Goal: Information Seeking & Learning: Learn about a topic

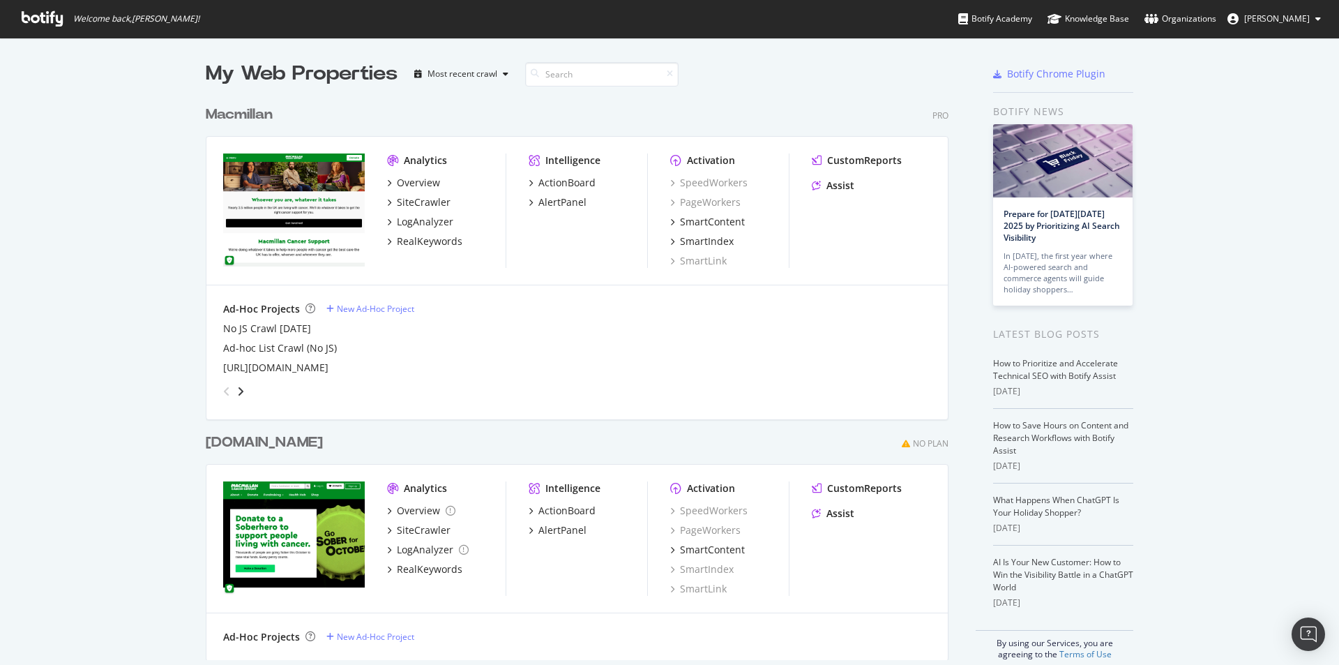
scroll to position [654, 1318]
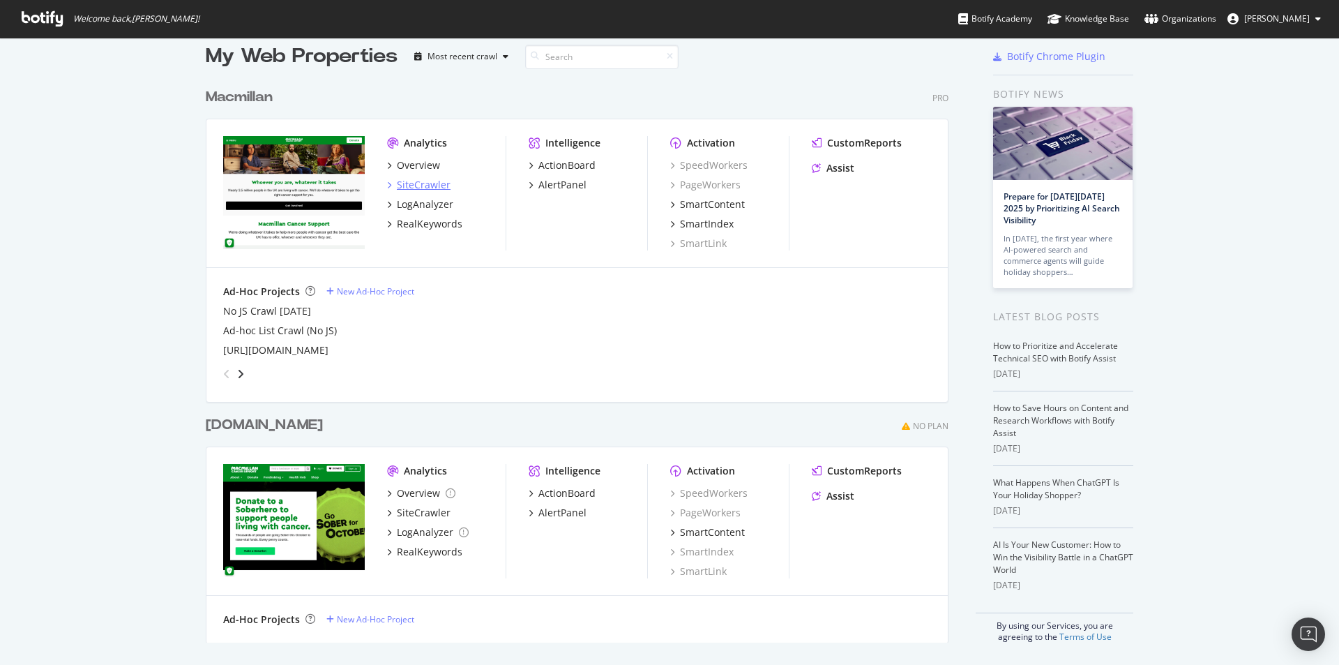
click at [436, 185] on div "SiteCrawler" at bounding box center [424, 185] width 54 height 14
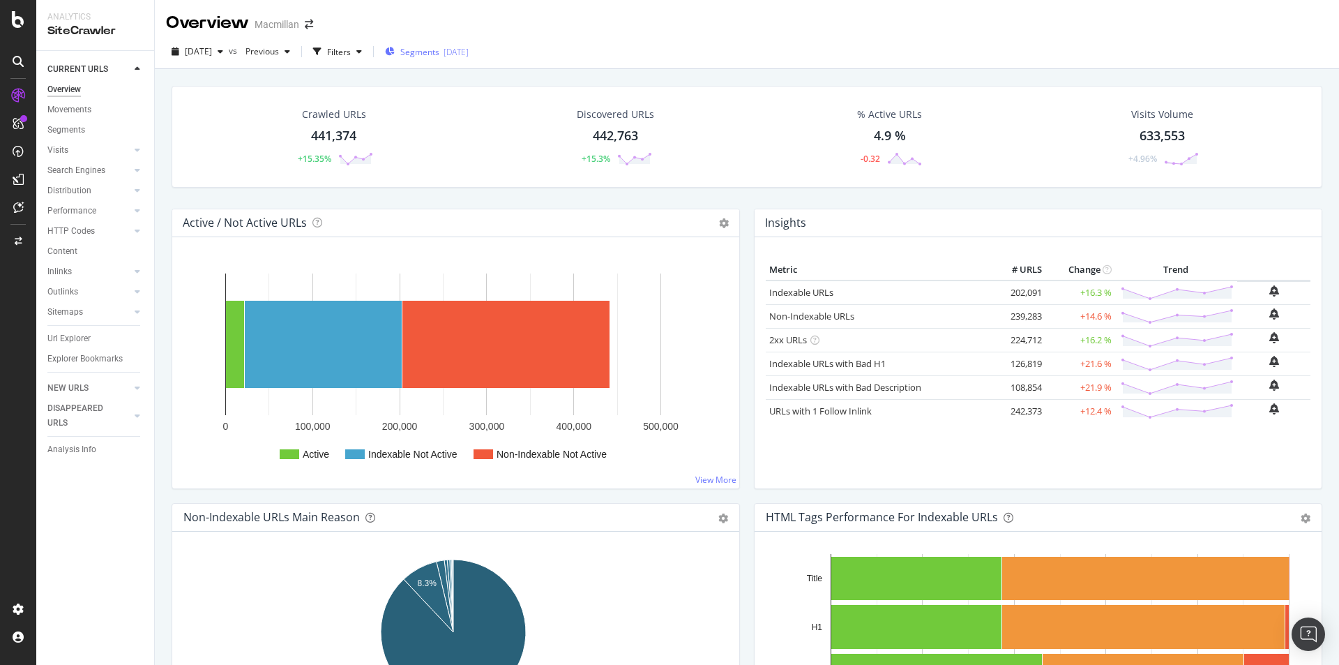
click at [412, 63] on button "Segments 2025-08-12" at bounding box center [426, 51] width 95 height 22
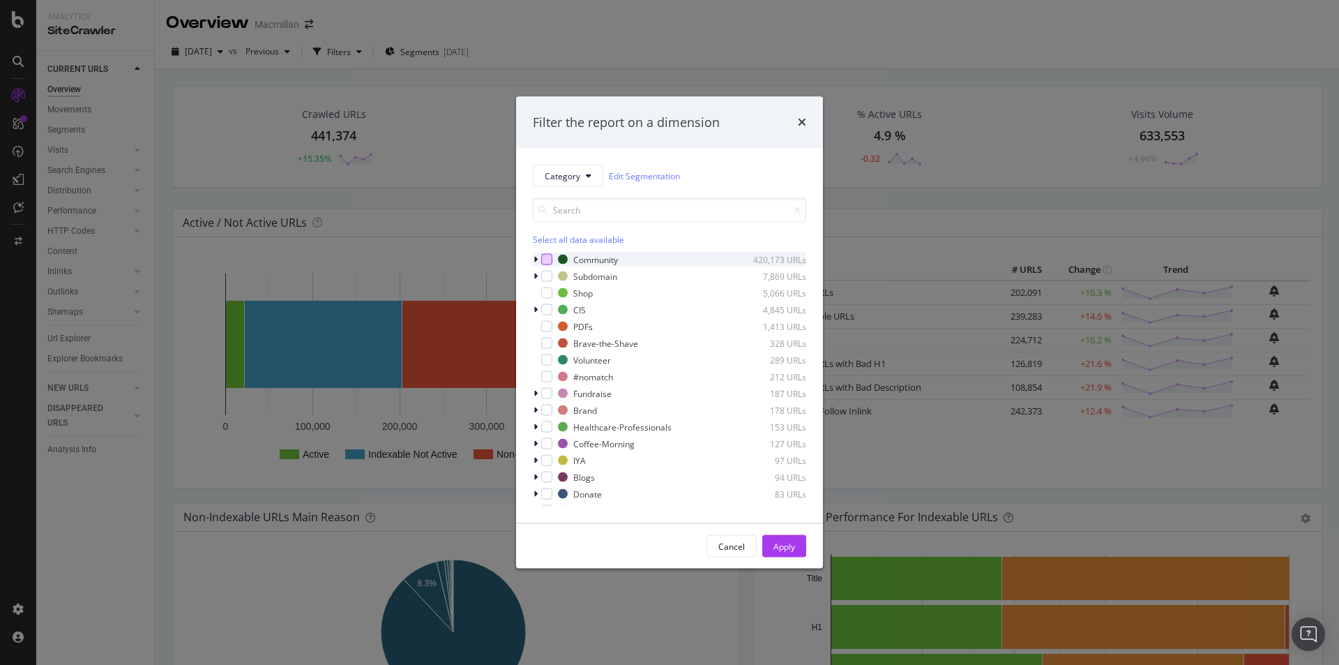
click at [548, 259] on div "modal" at bounding box center [546, 259] width 11 height 11
click at [784, 552] on div "Apply" at bounding box center [784, 546] width 22 height 12
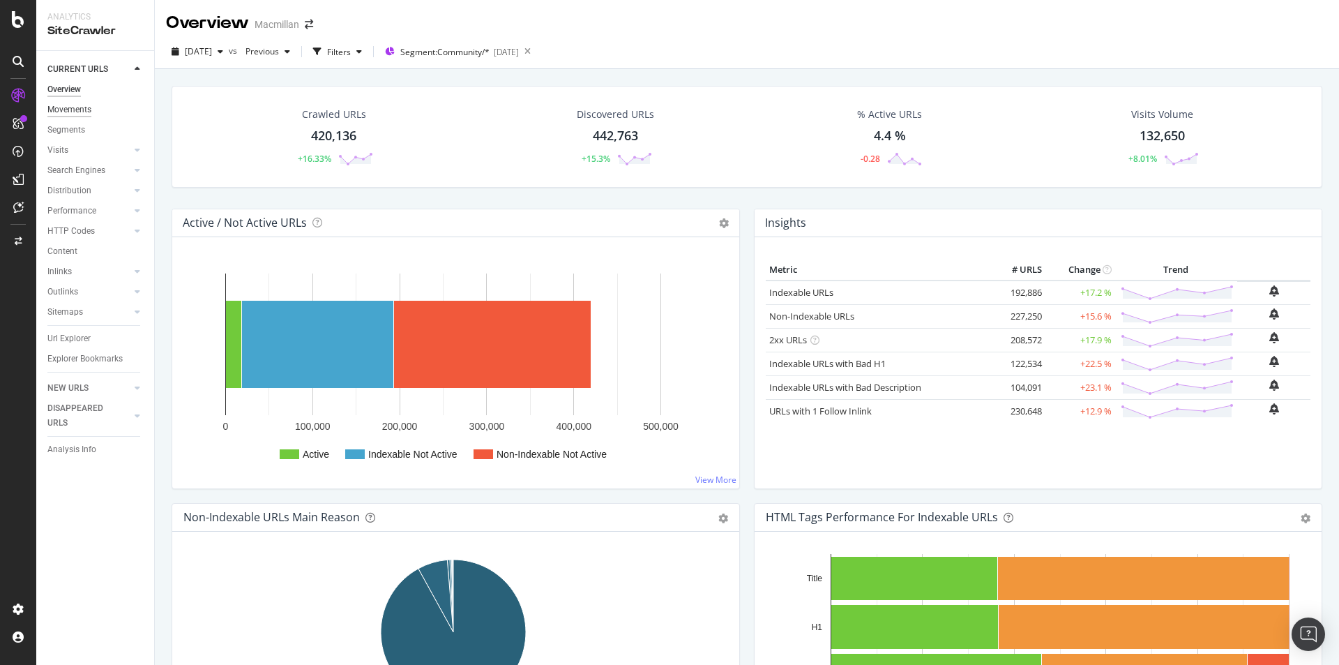
click at [83, 107] on div "Movements" at bounding box center [69, 110] width 44 height 15
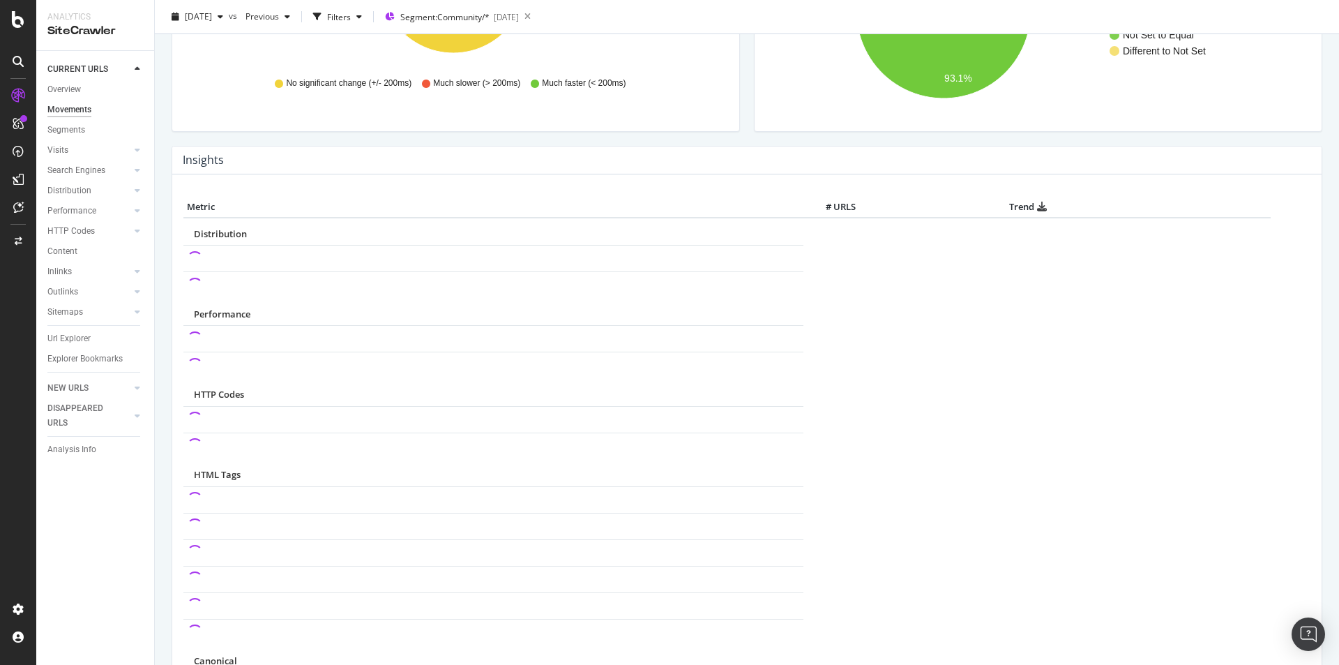
scroll to position [40, 0]
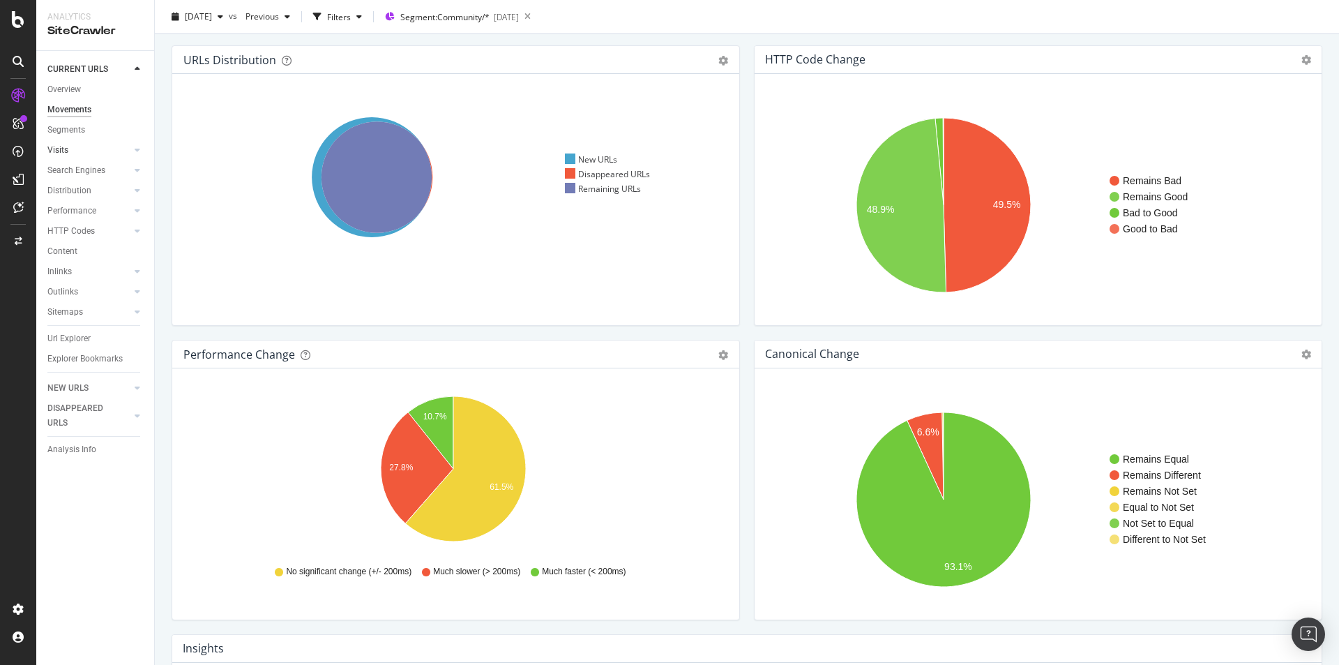
click at [73, 148] on link "Visits" at bounding box center [88, 150] width 83 height 15
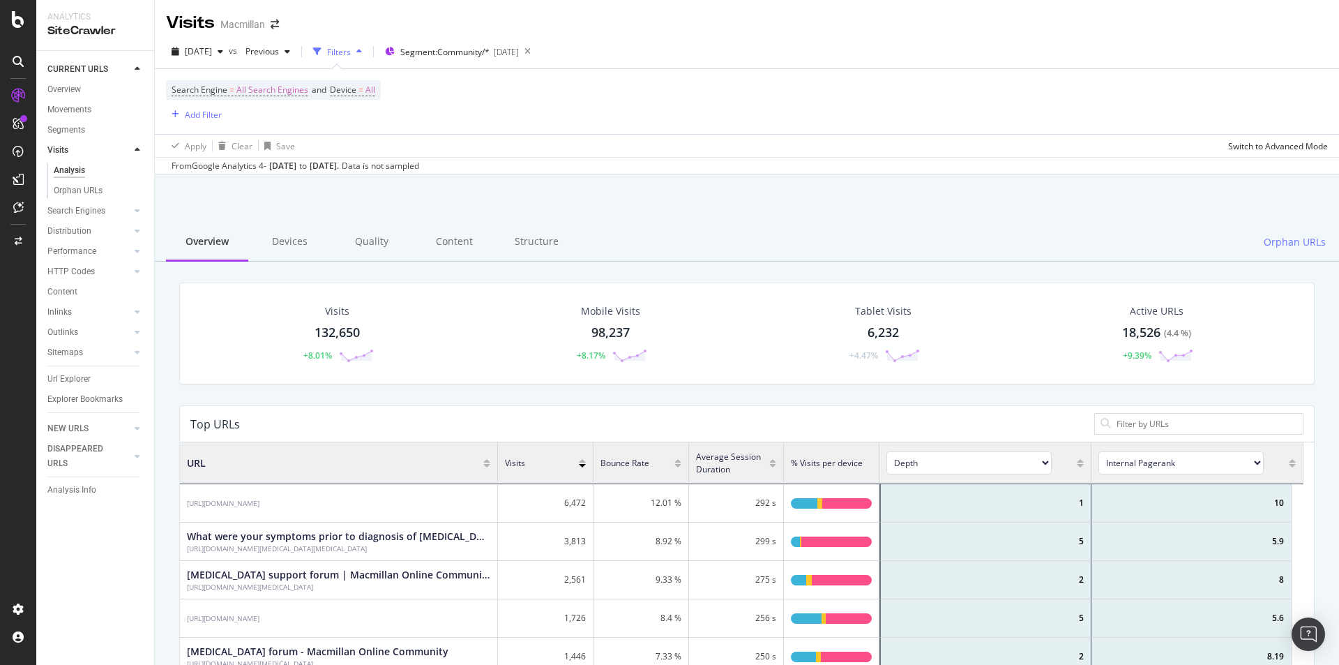
scroll to position [408, 1113]
click at [79, 89] on div "Overview" at bounding box center [63, 89] width 33 height 15
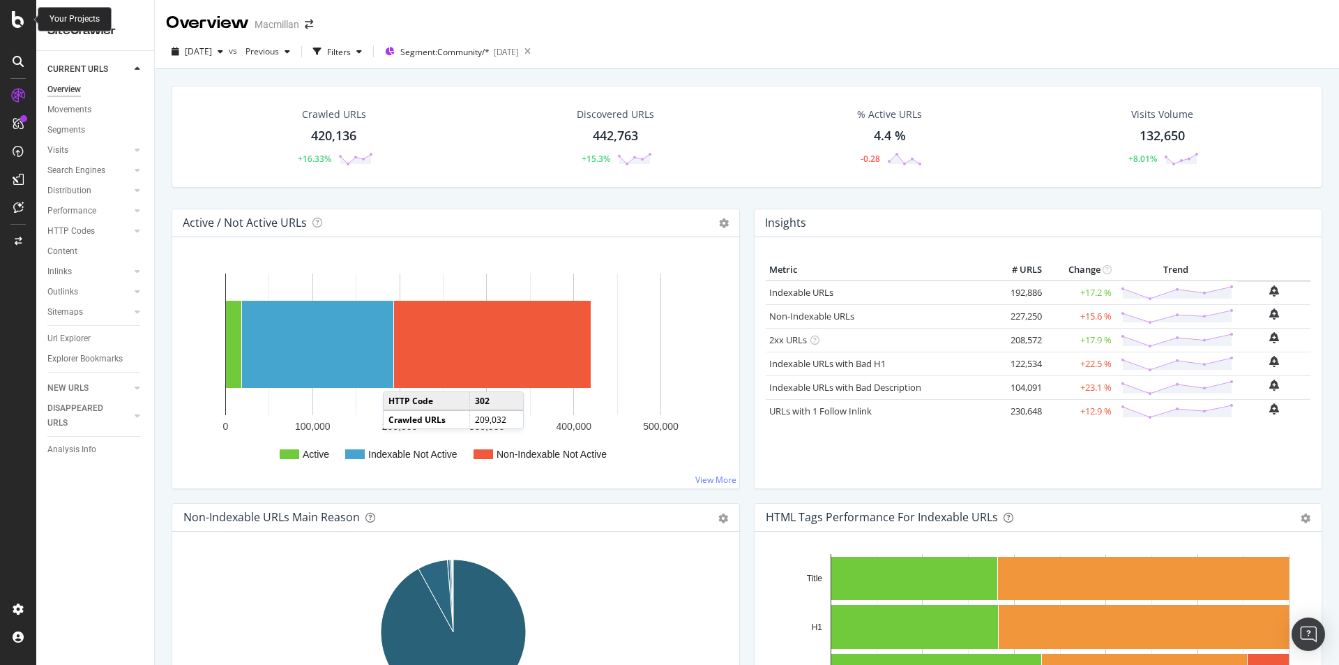
click at [16, 21] on icon at bounding box center [18, 19] width 13 height 17
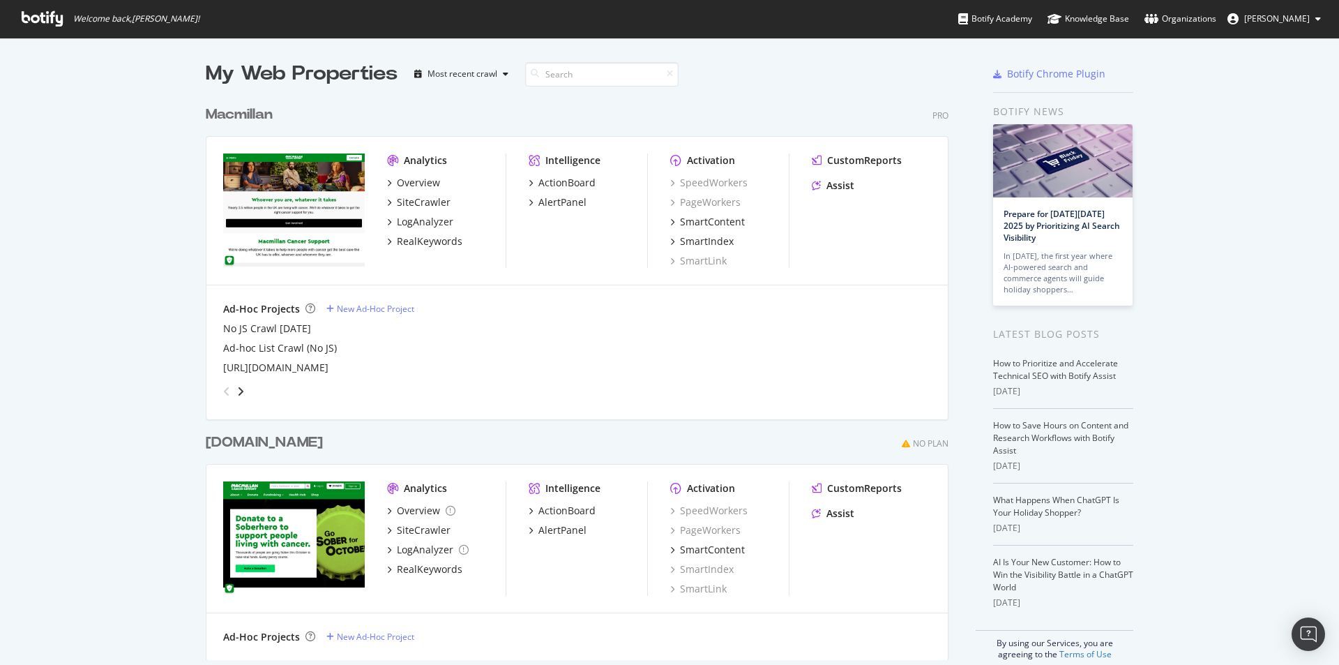
scroll to position [17, 0]
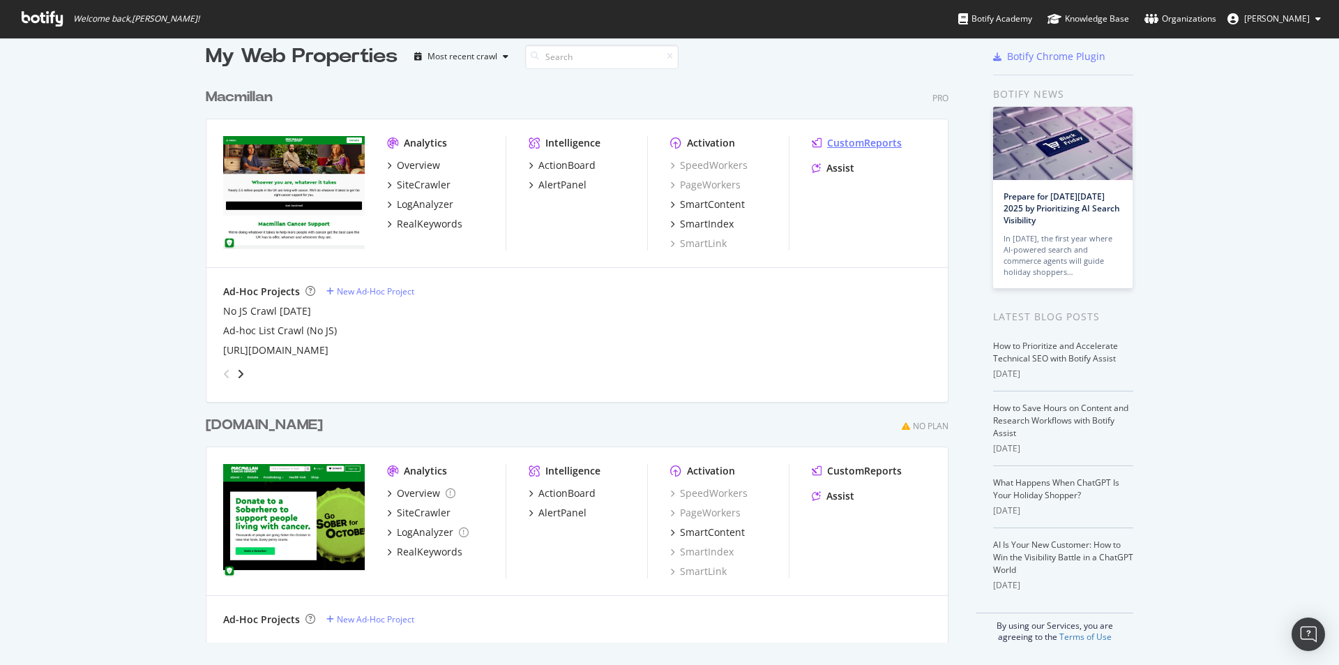
click at [851, 136] on div "CustomReports" at bounding box center [864, 143] width 75 height 14
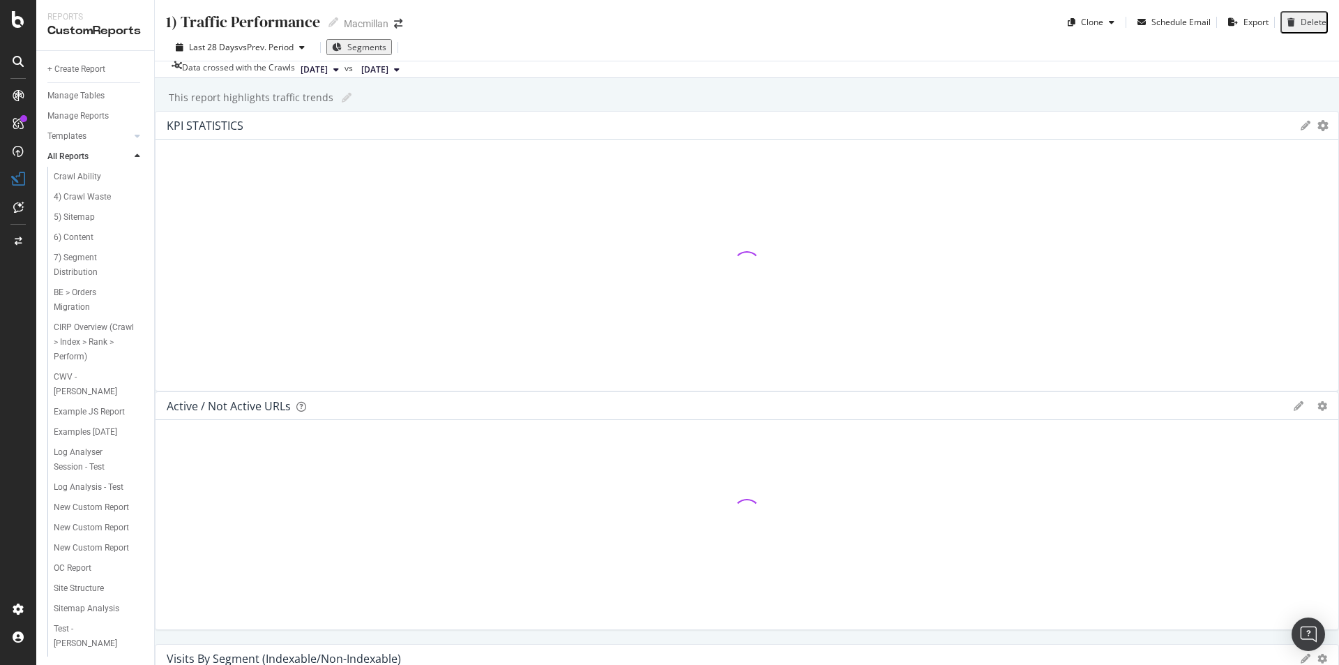
scroll to position [195, 0]
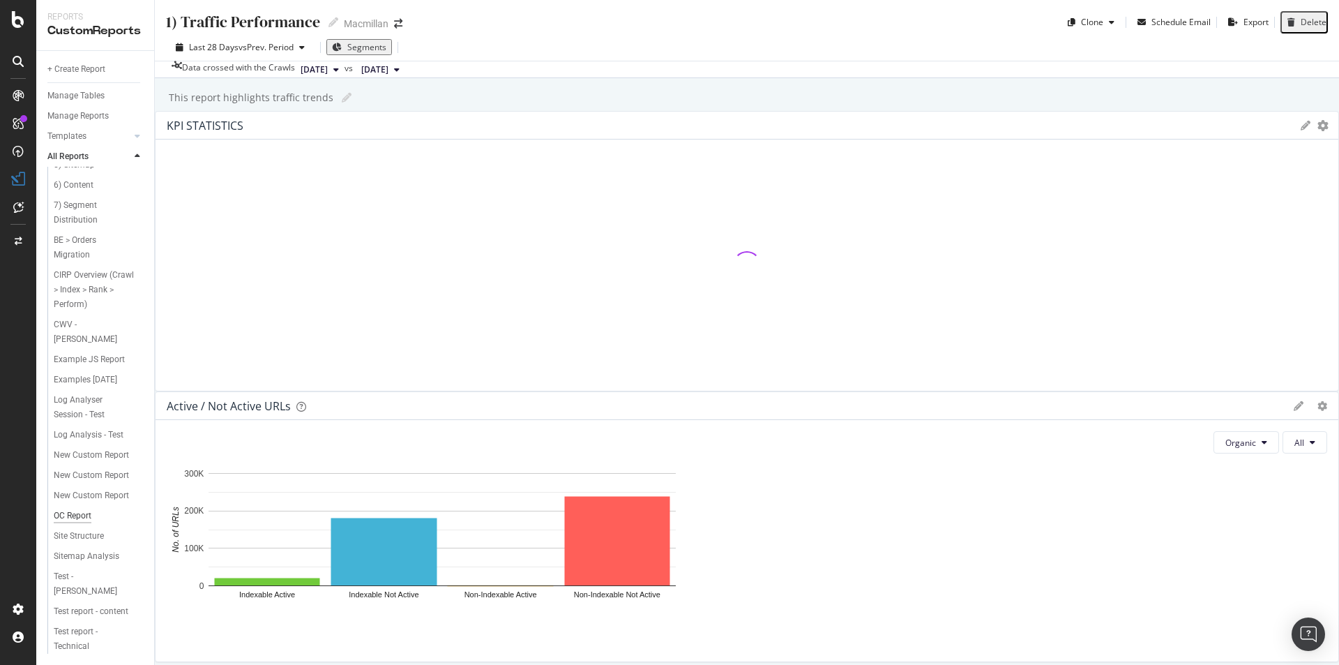
click at [86, 514] on div "OC Report" at bounding box center [73, 515] width 38 height 15
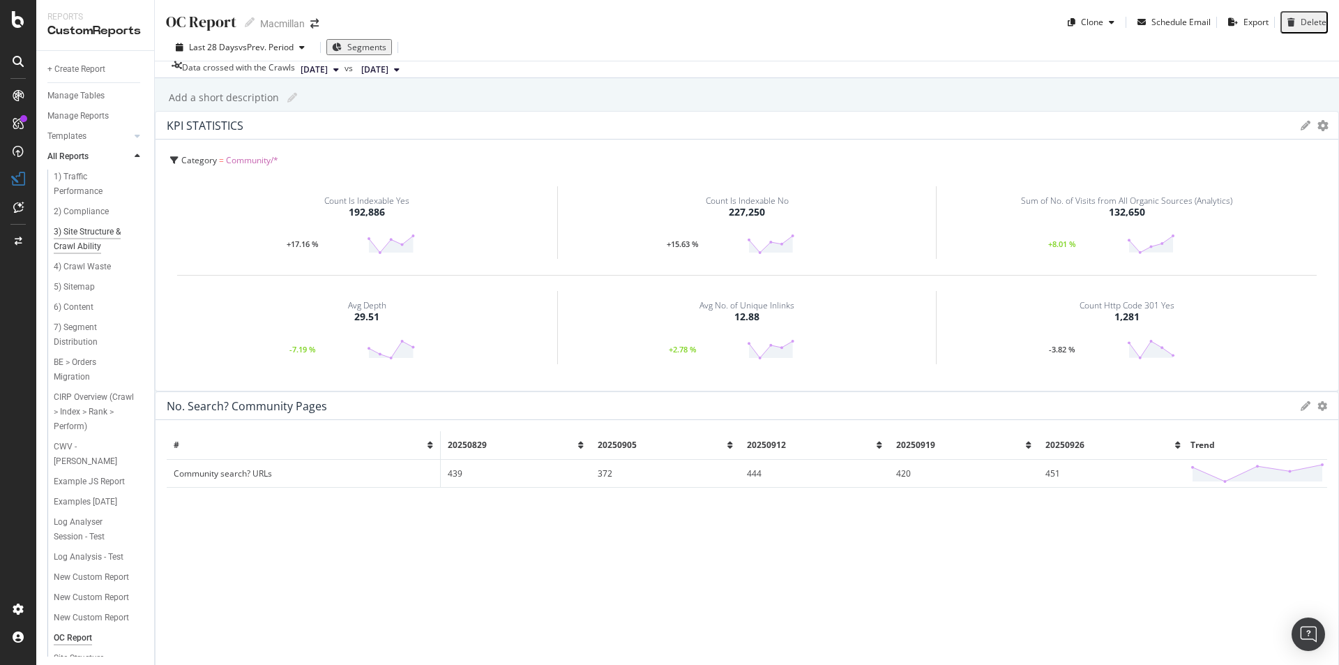
click at [77, 229] on div "3) Site Structure & Crawl Ability" at bounding box center [94, 239] width 81 height 29
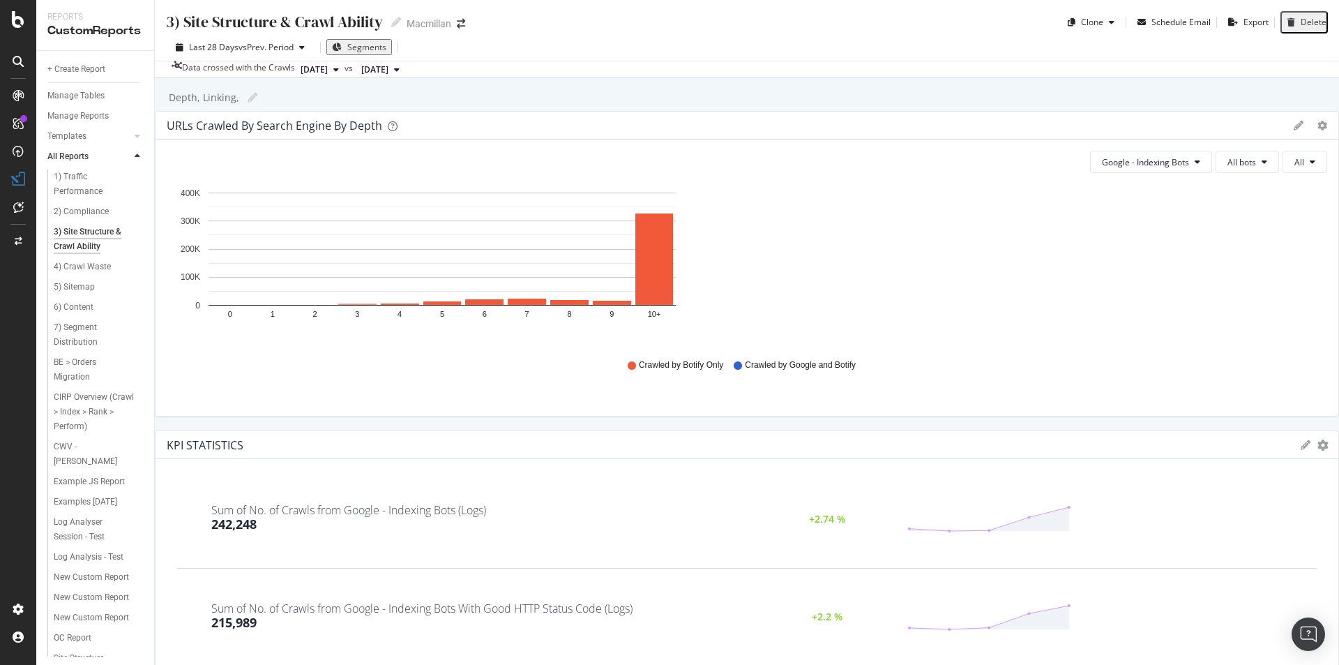
scroll to position [70, 0]
click at [101, 269] on div "7) Segment Distribution" at bounding box center [93, 264] width 78 height 29
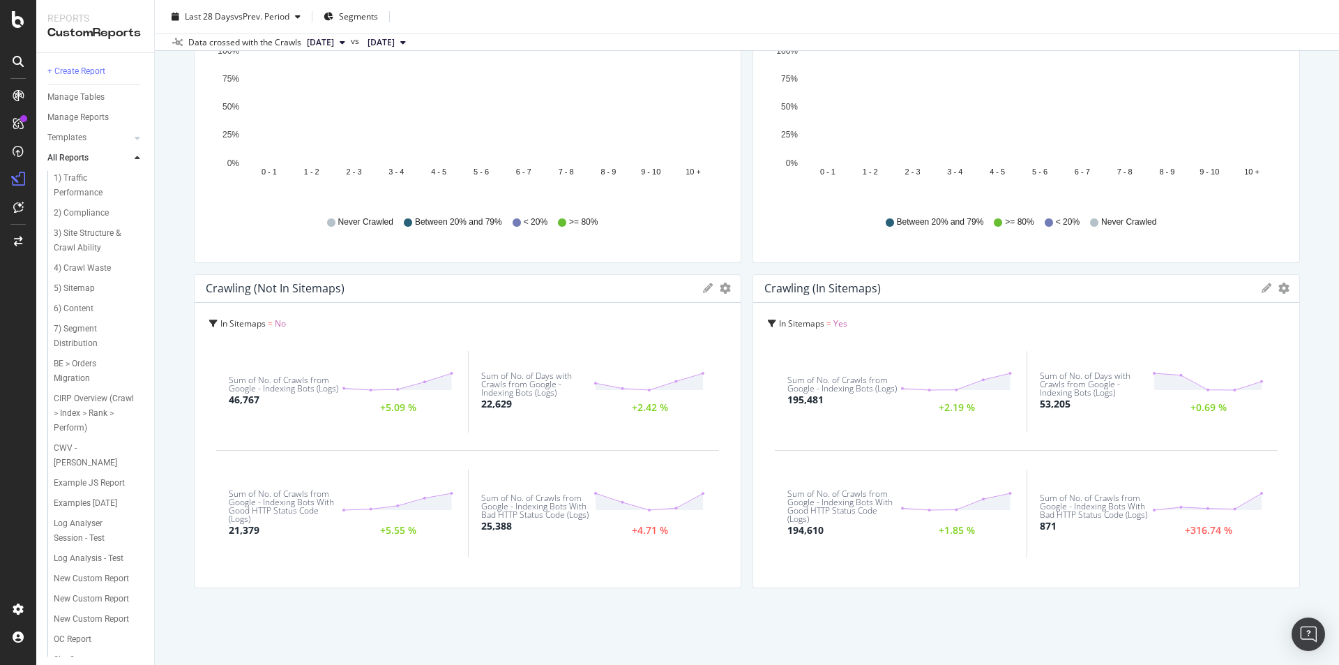
scroll to position [2523, 0]
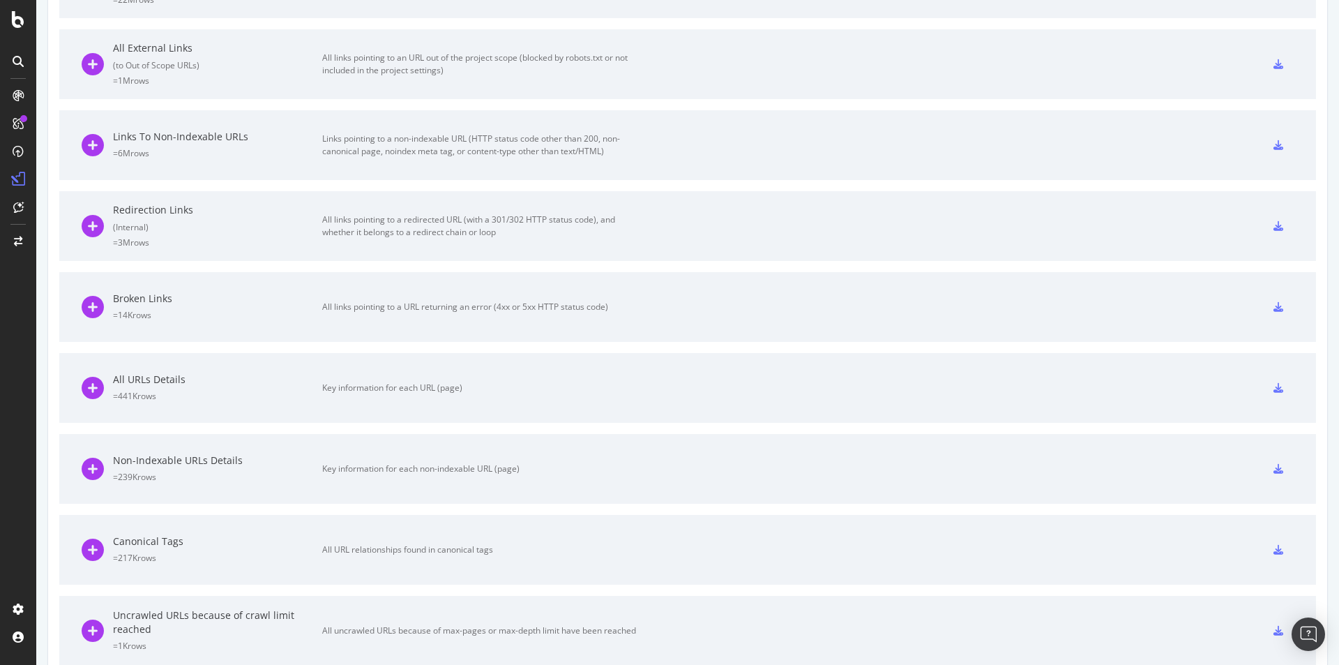
scroll to position [514, 0]
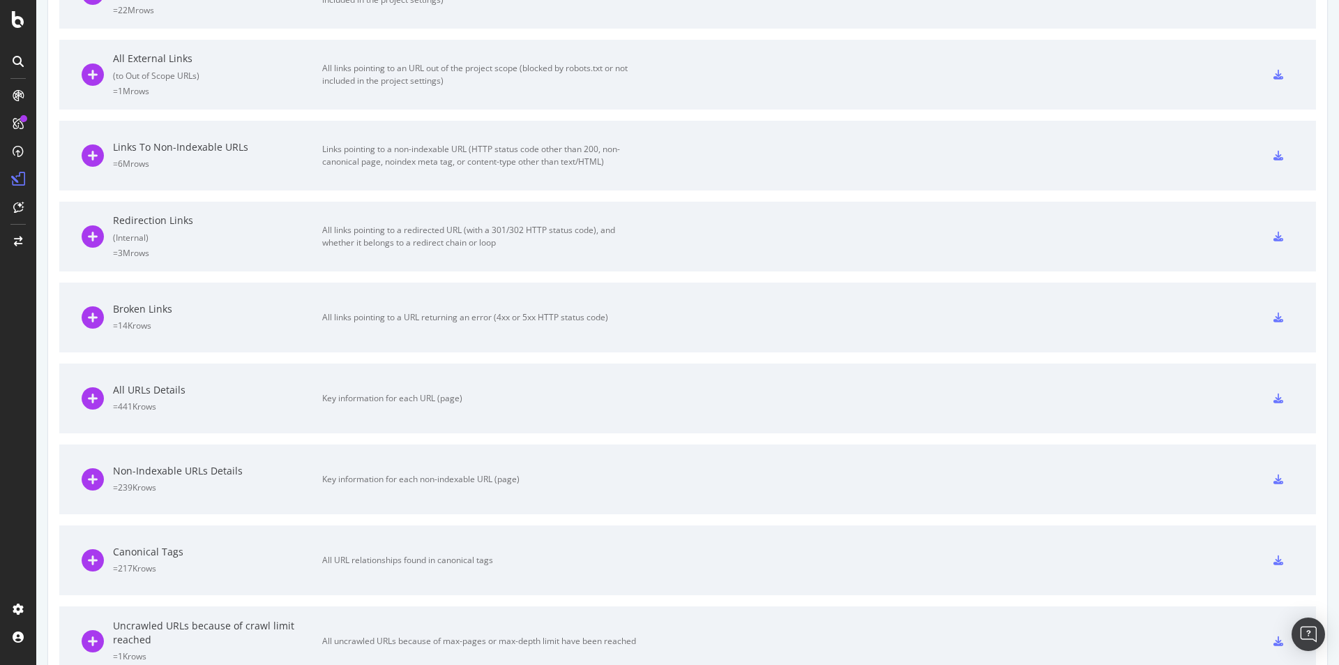
click at [199, 162] on div "= 6M rows" at bounding box center [217, 164] width 209 height 12
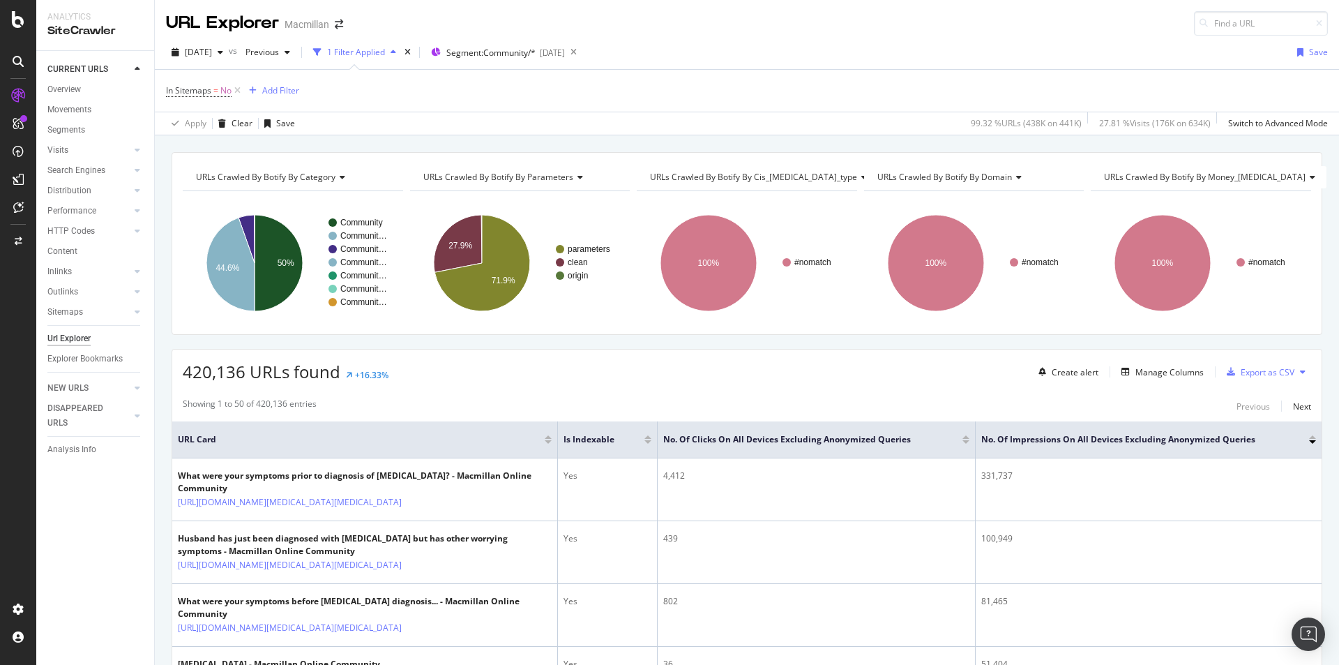
click at [962, 437] on div at bounding box center [965, 436] width 7 height 3
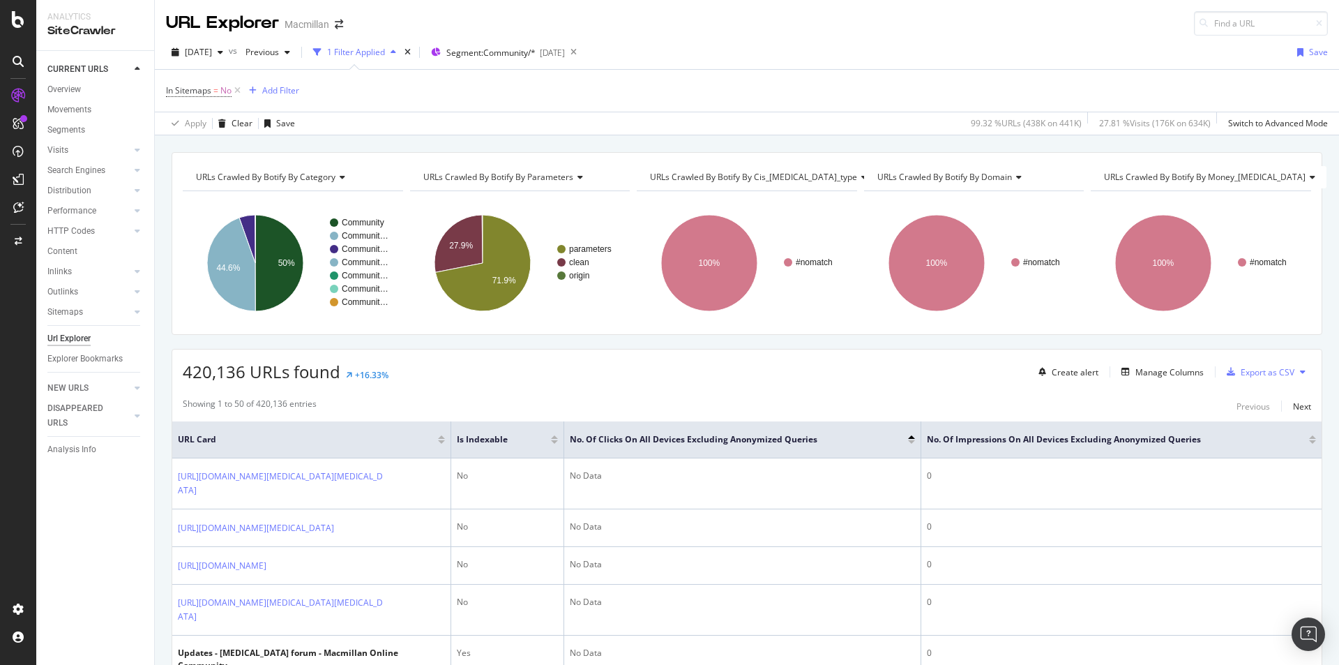
click at [916, 438] on span at bounding box center [920, 439] width 8 height 36
click at [910, 440] on div at bounding box center [911, 441] width 7 height 3
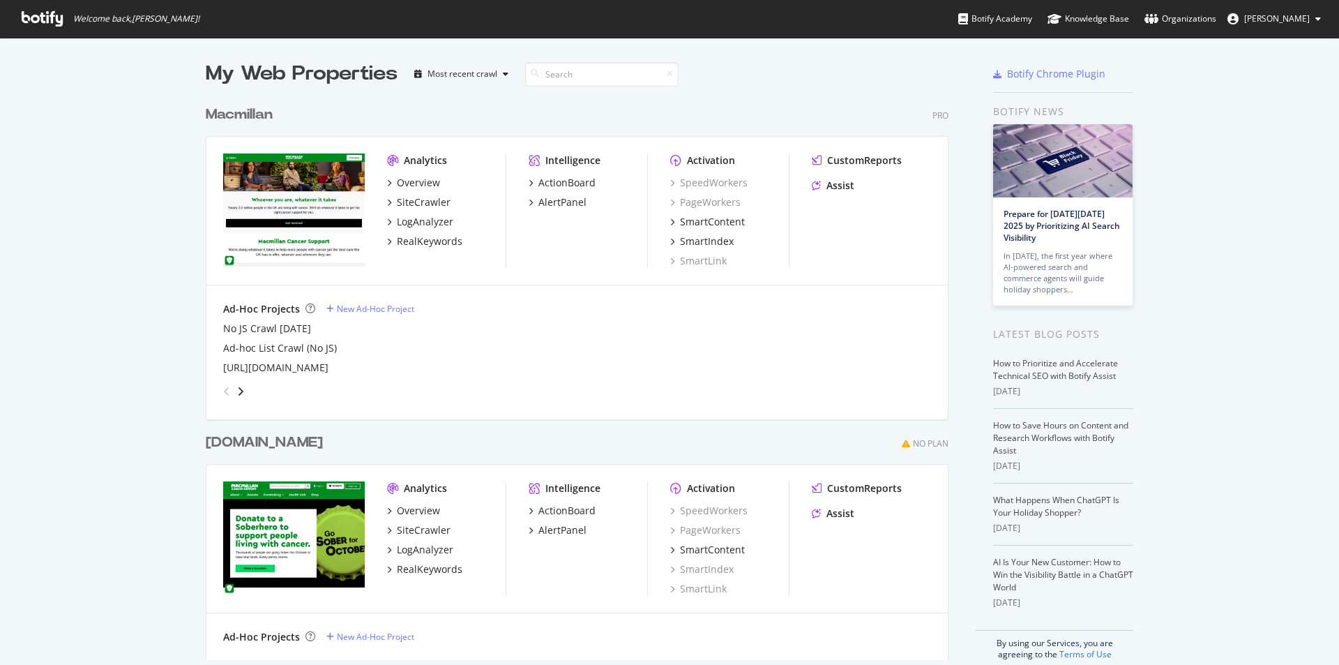
scroll to position [654, 1318]
click at [427, 220] on div "LogAnalyzer" at bounding box center [425, 222] width 56 height 14
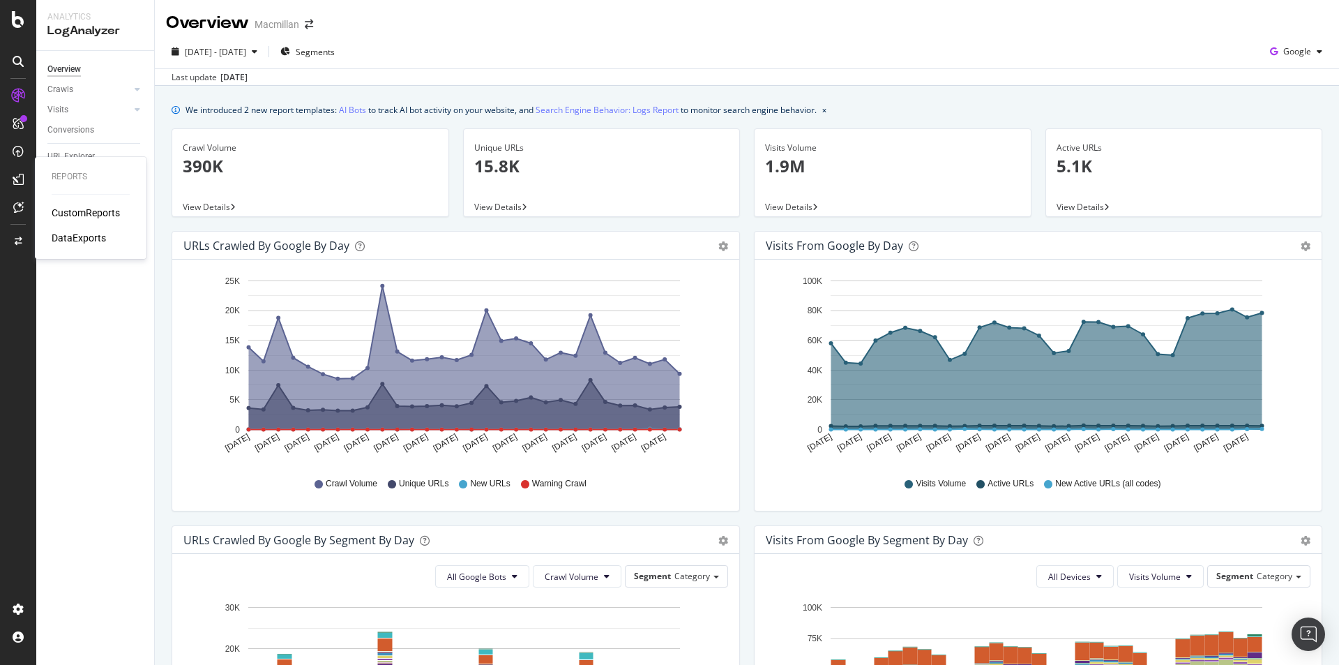
click at [75, 209] on div "CustomReports" at bounding box center [86, 213] width 68 height 14
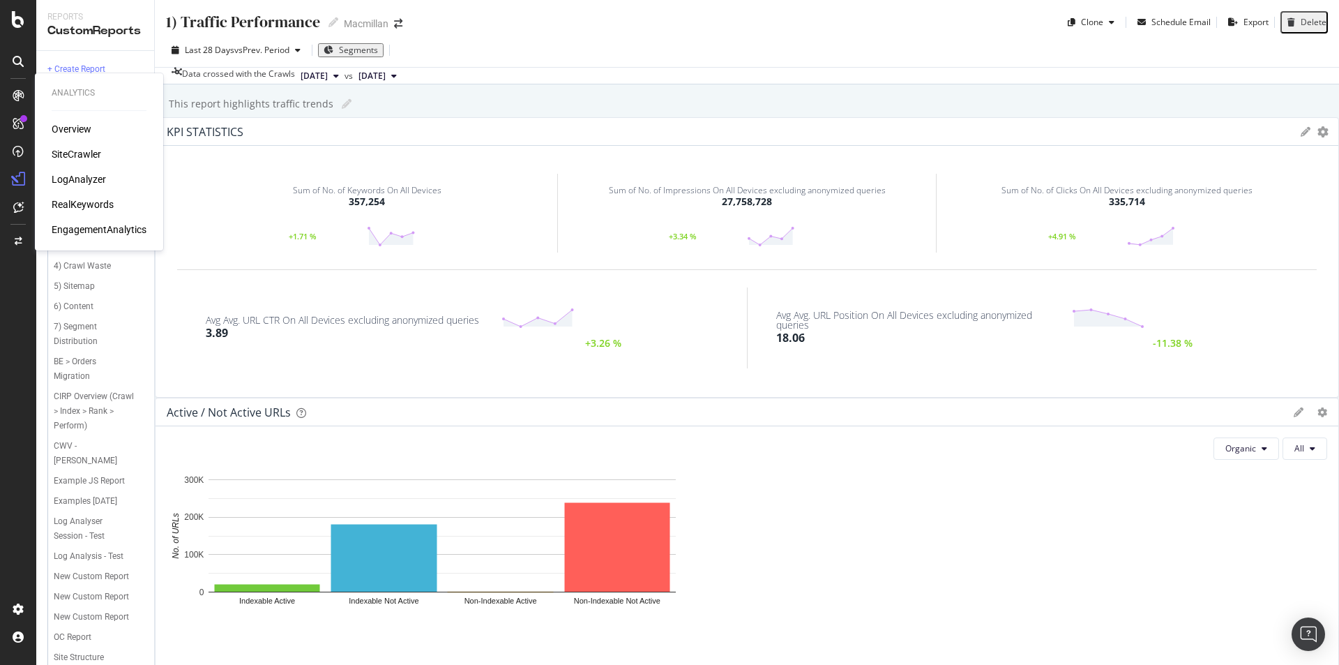
click at [85, 181] on div "LogAnalyzer" at bounding box center [79, 179] width 54 height 14
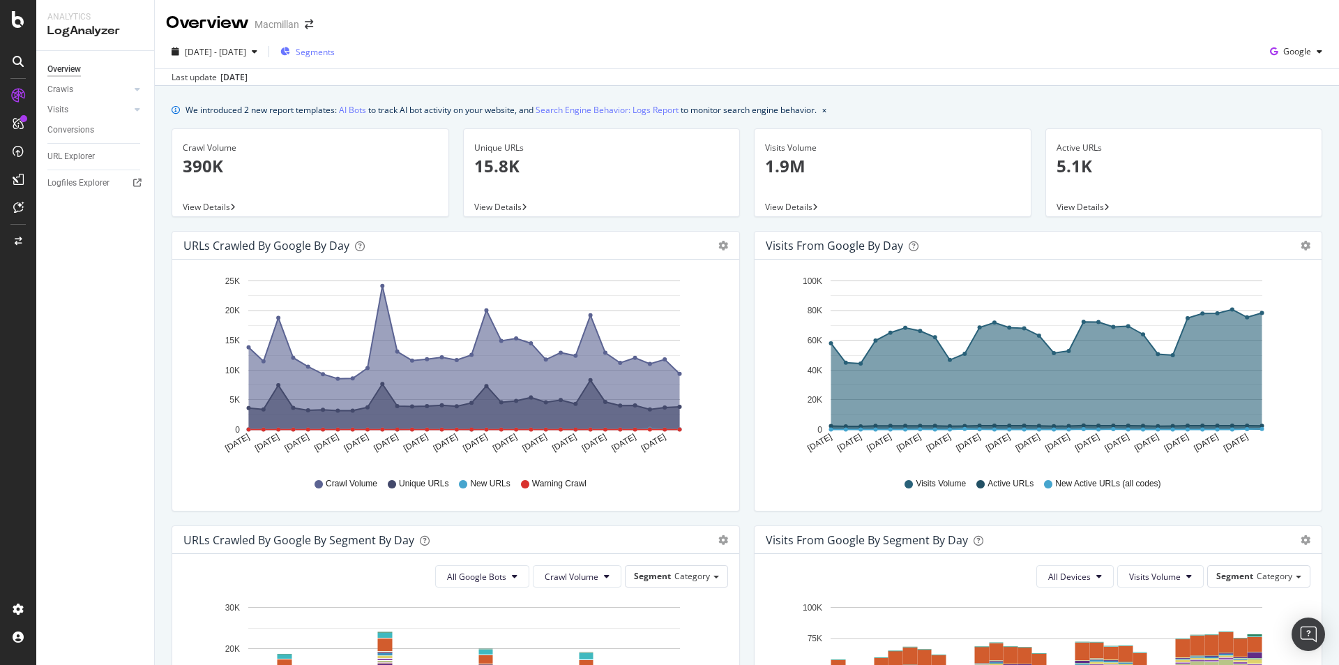
click at [335, 55] on span "Segments" at bounding box center [315, 52] width 39 height 12
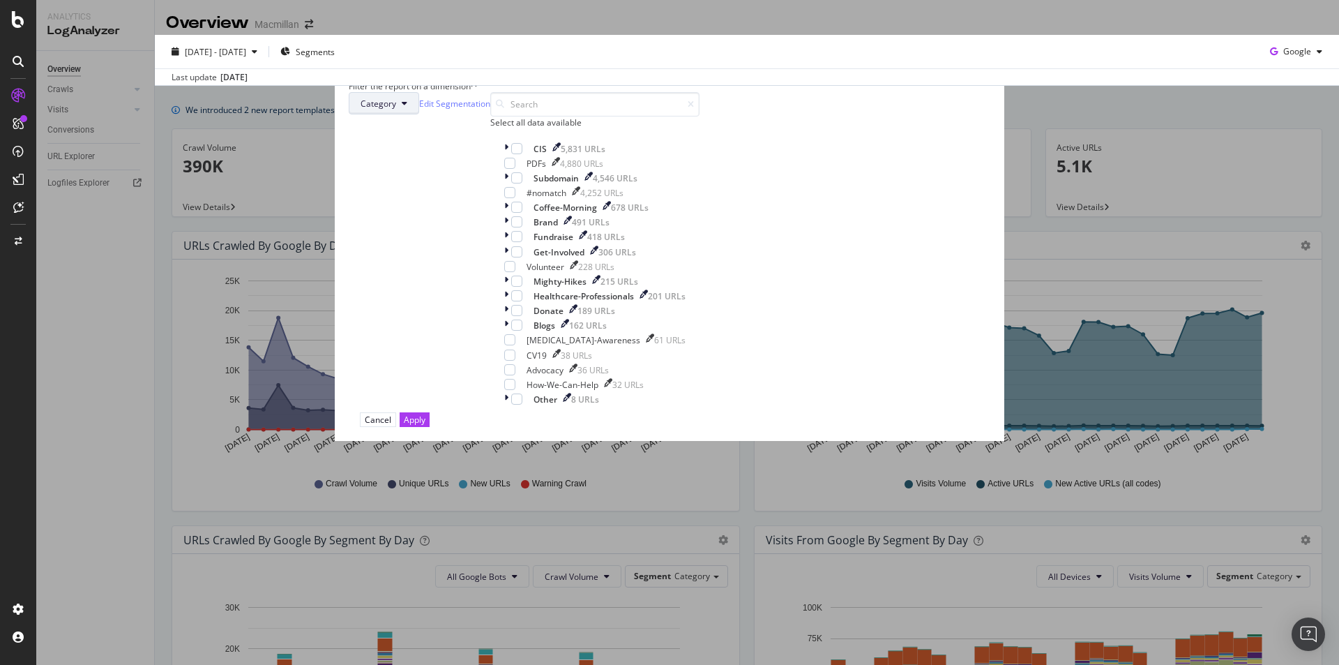
click at [396, 109] on span "Category" at bounding box center [379, 104] width 36 height 12
click at [490, 114] on div "Category Edit Segmentation" at bounding box center [420, 103] width 142 height 22
click at [511, 155] on div "modal" at bounding box center [507, 149] width 7 height 12
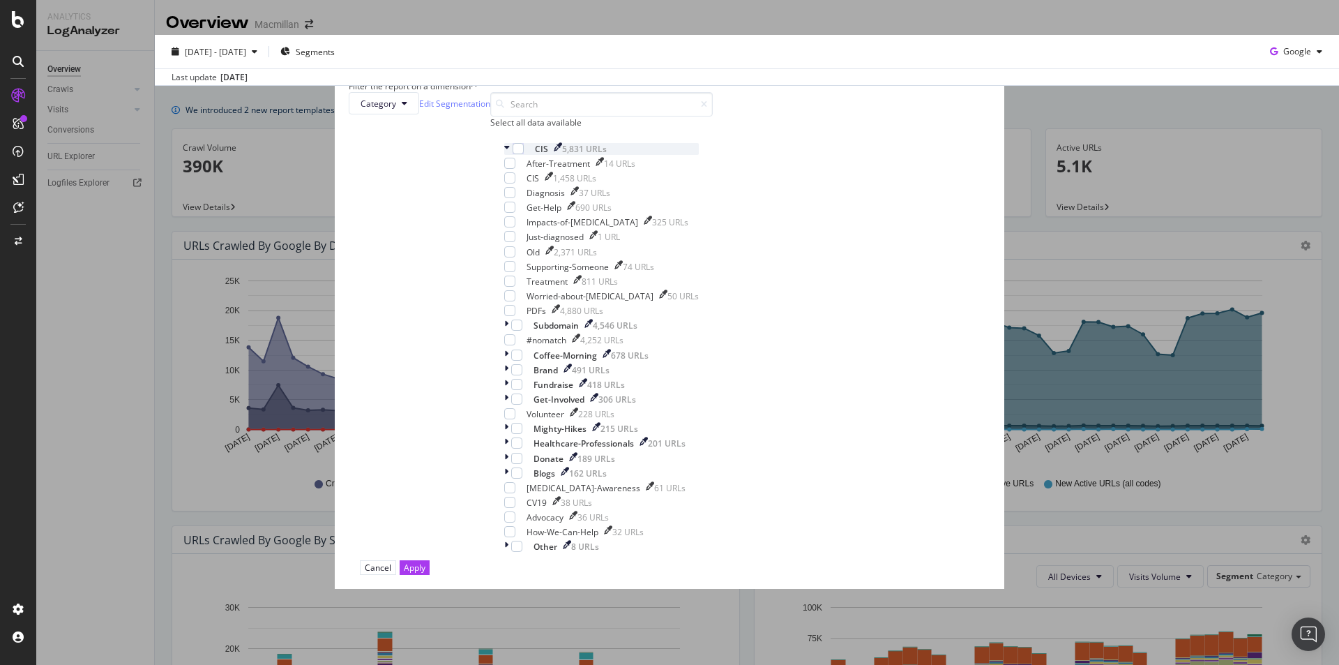
click at [513, 155] on div "modal" at bounding box center [508, 149] width 8 height 12
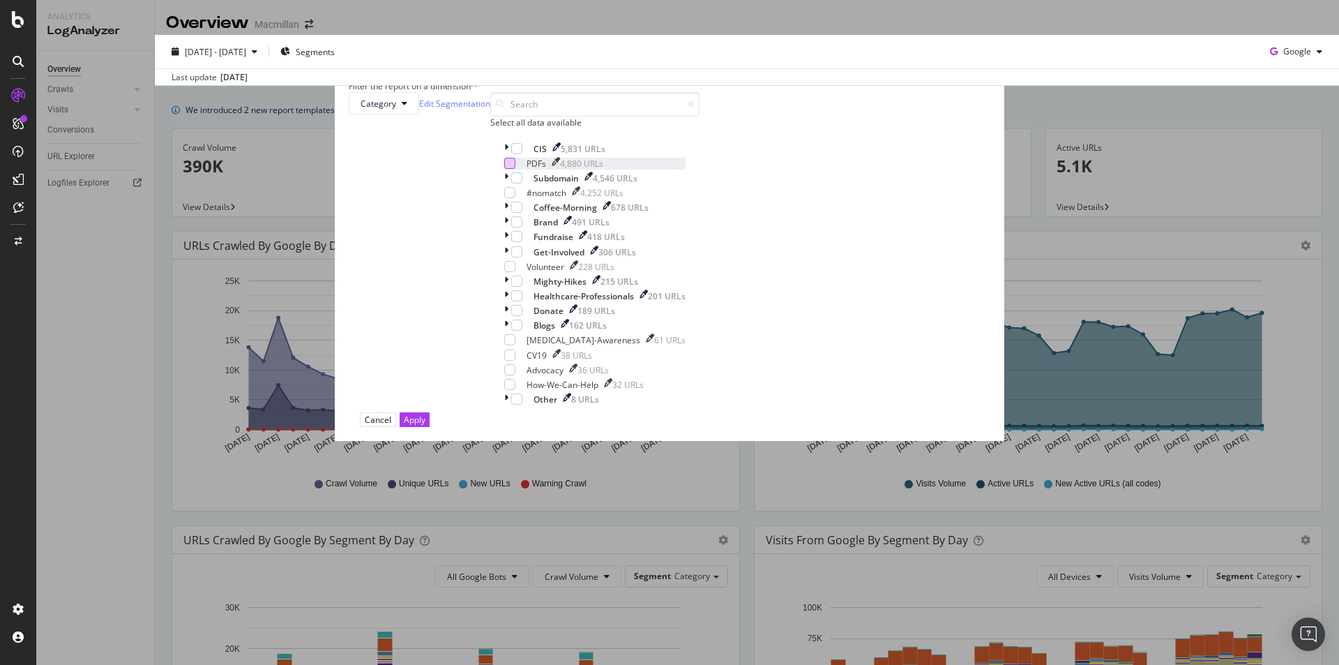
scroll to position [45, 0]
click at [803, 92] on div "Filter the report on a dimension" at bounding box center [670, 86] width 642 height 12
click at [477, 92] on icon "times" at bounding box center [474, 86] width 6 height 12
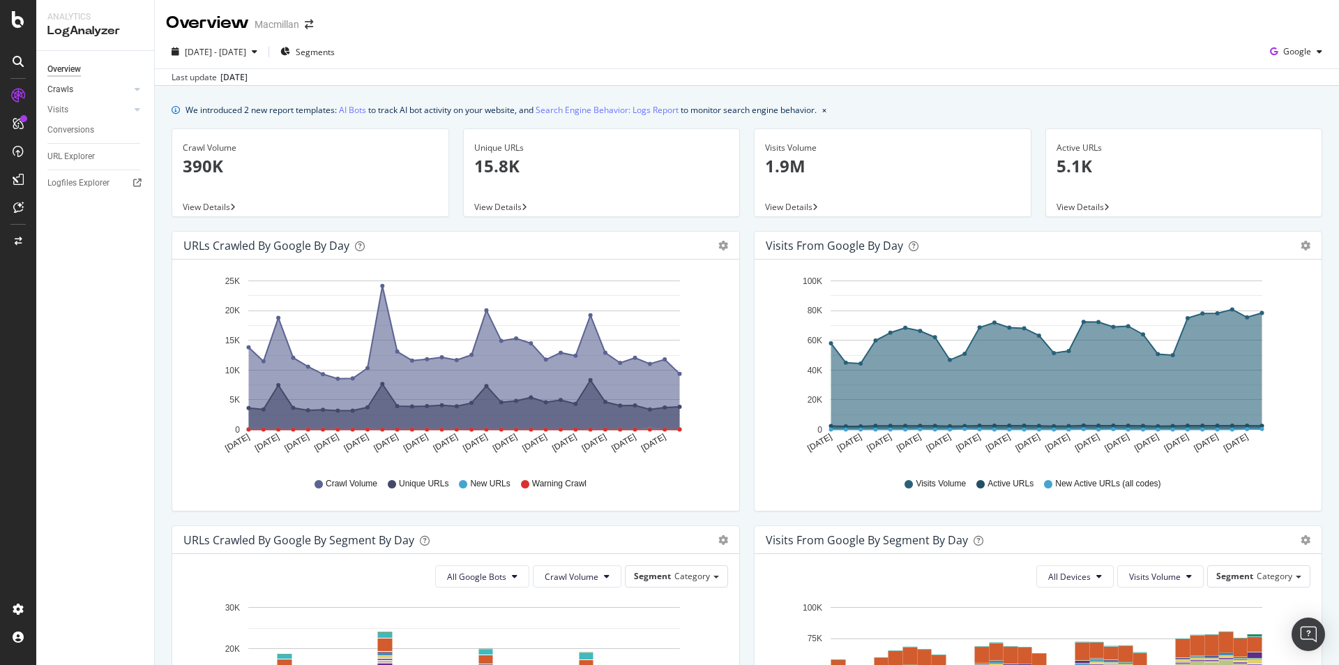
click at [93, 91] on link "Crawls" at bounding box center [88, 89] width 83 height 15
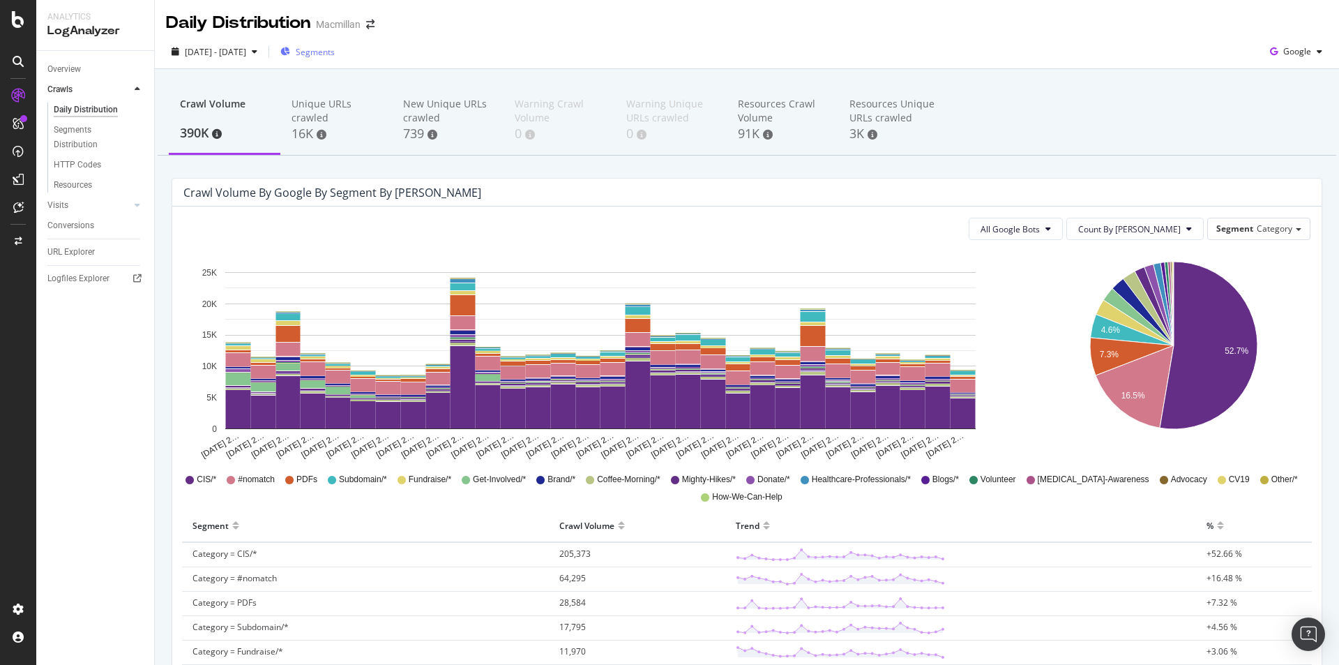
click at [335, 56] on span "Segments" at bounding box center [315, 52] width 39 height 12
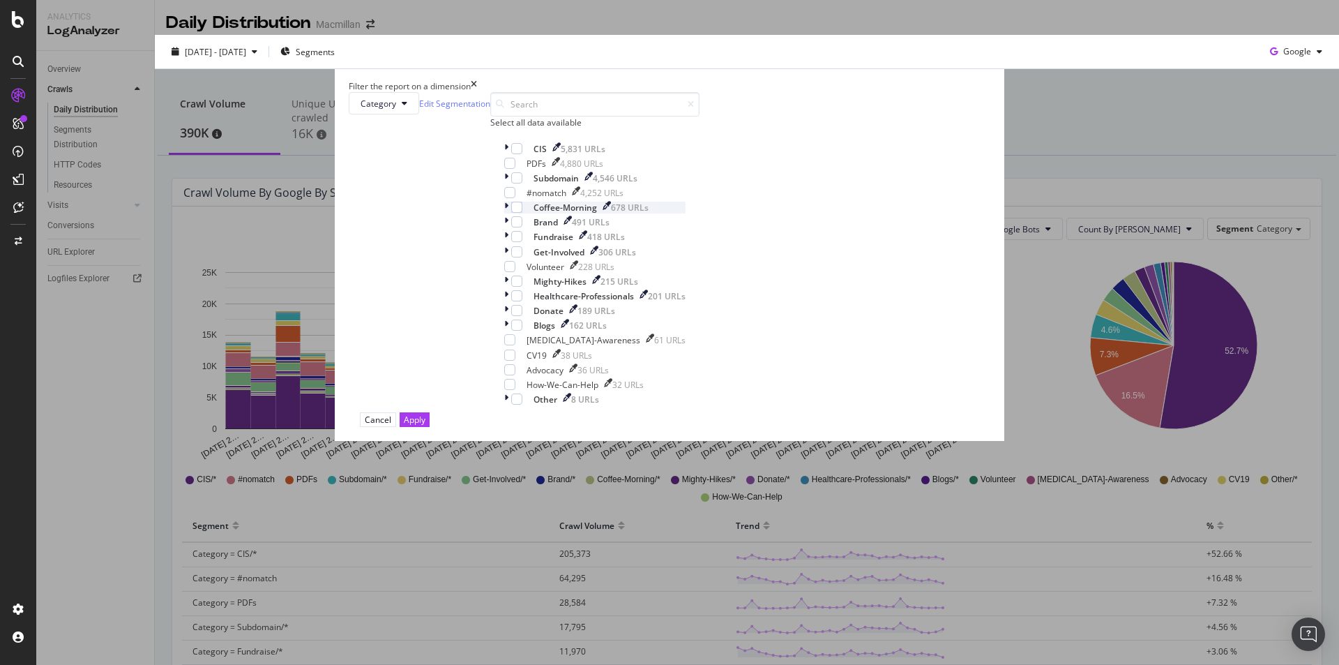
scroll to position [45, 0]
click at [508, 405] on icon "modal" at bounding box center [506, 399] width 4 height 12
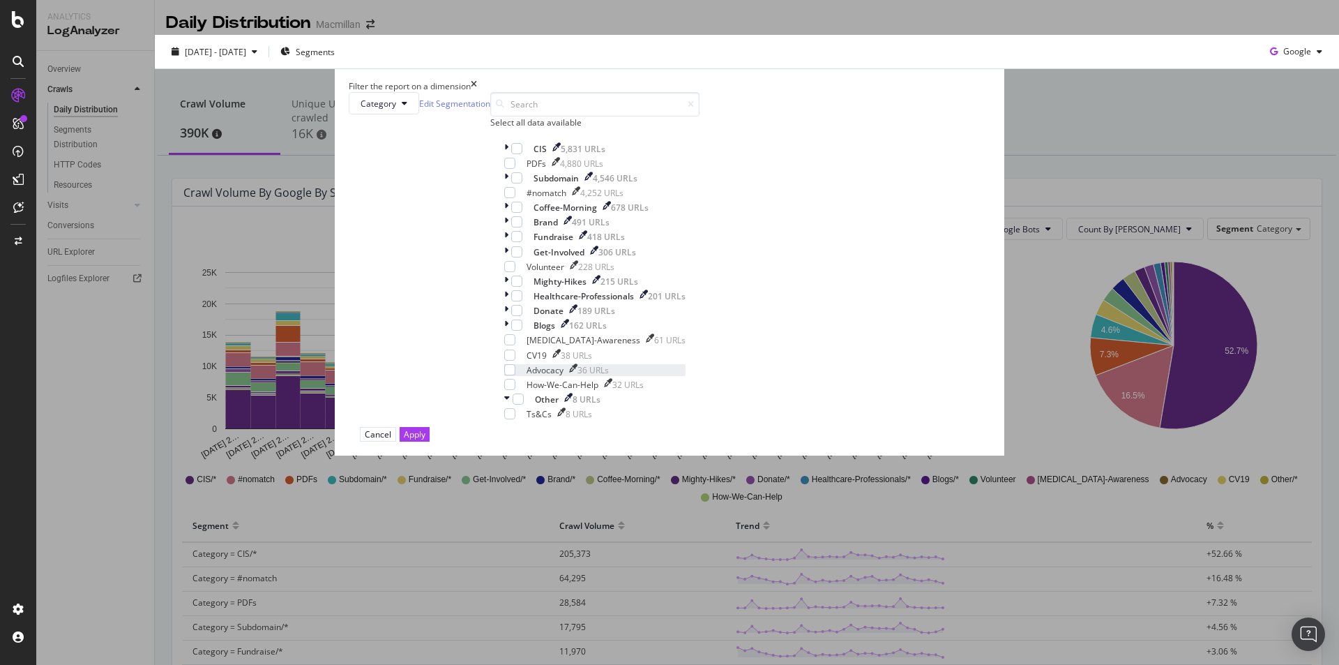
scroll to position [61, 0]
click at [477, 92] on div "times" at bounding box center [474, 86] width 6 height 12
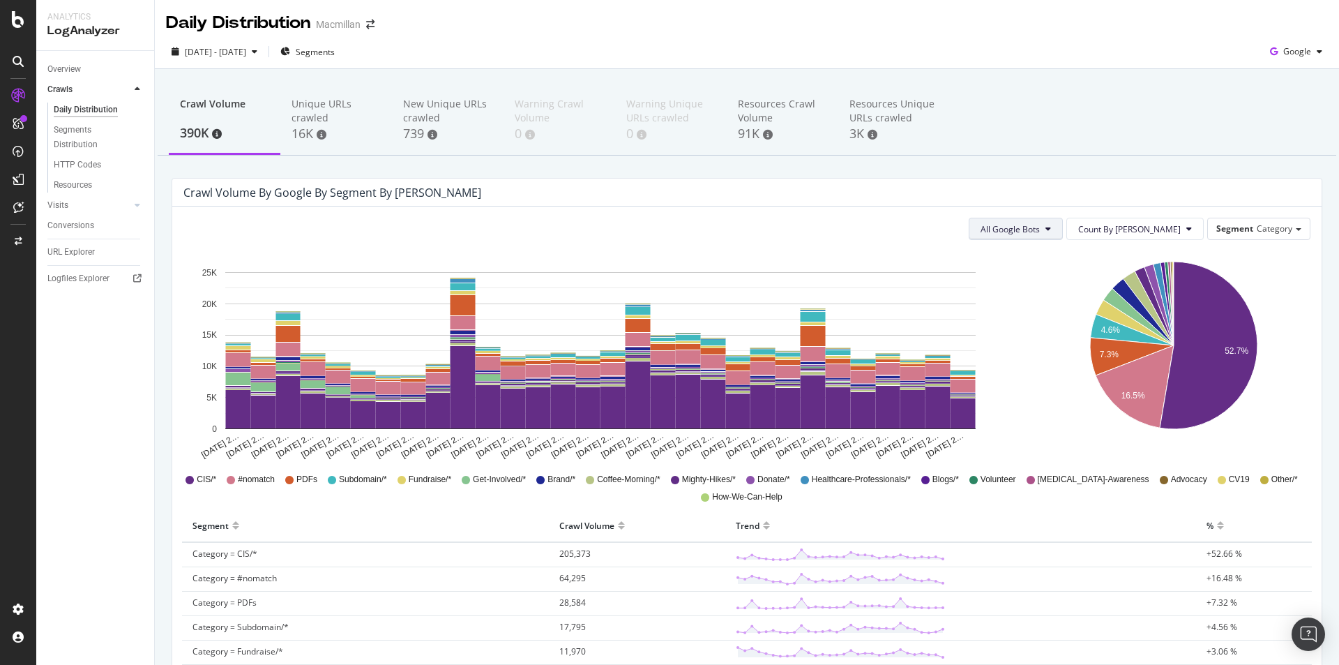
click at [1024, 225] on span "All Google Bots" at bounding box center [1009, 229] width 59 height 12
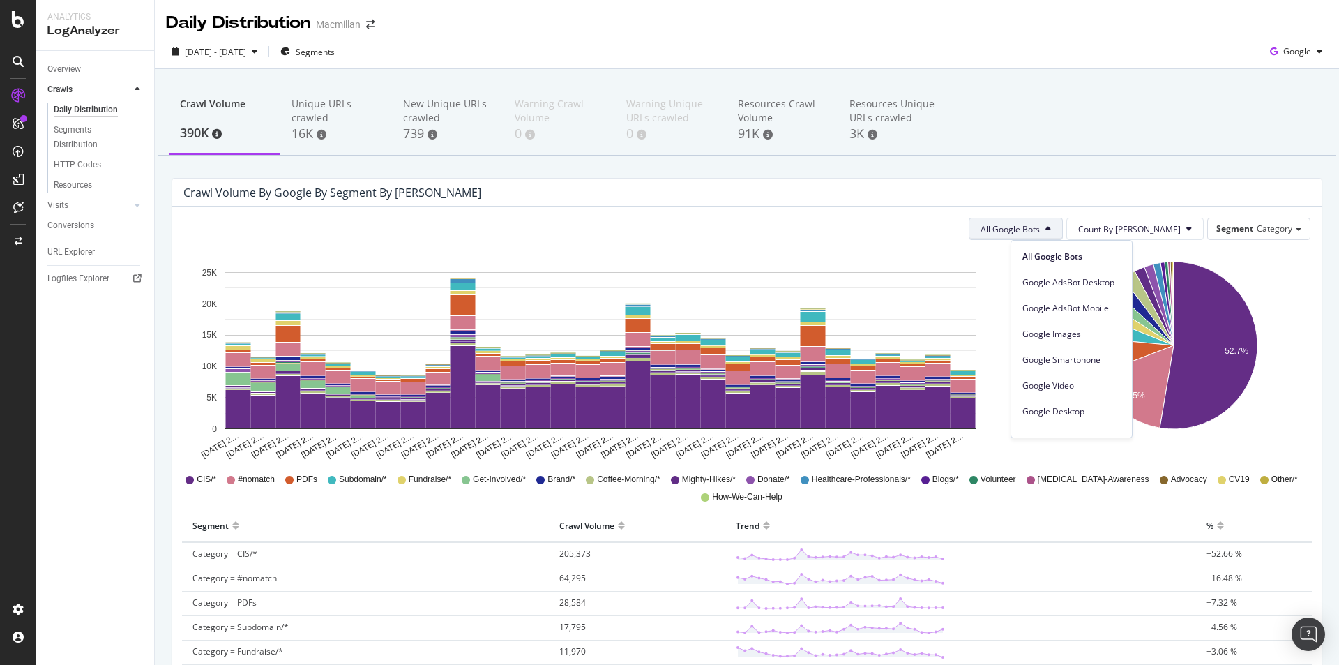
click at [1024, 225] on span "All Google Bots" at bounding box center [1009, 229] width 59 height 12
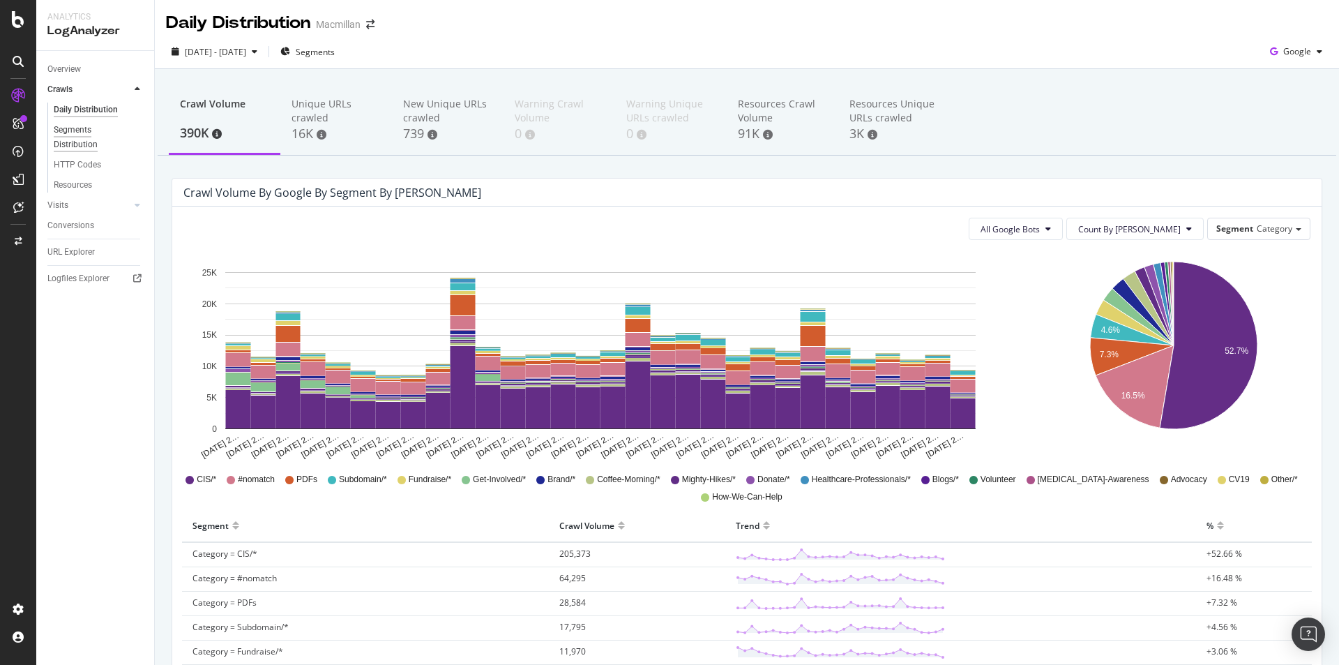
click at [102, 144] on div "Segments Distribution" at bounding box center [92, 137] width 77 height 29
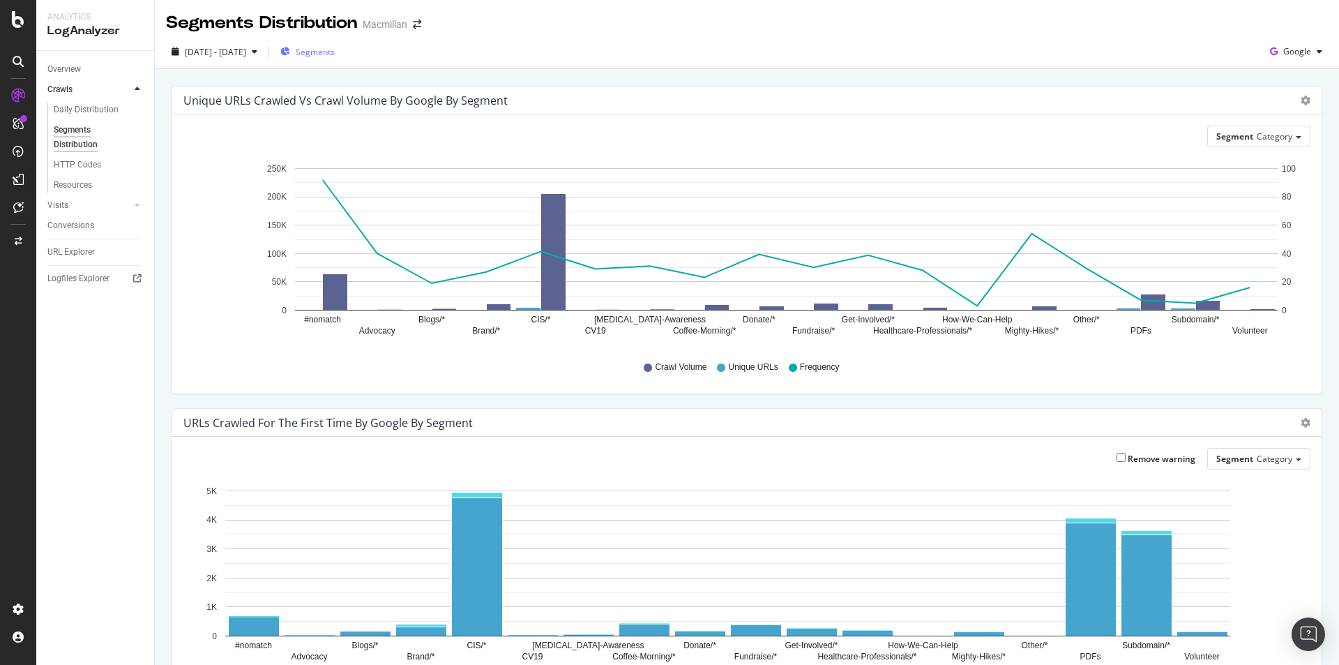
click at [335, 57] on span "Segments" at bounding box center [315, 52] width 39 height 12
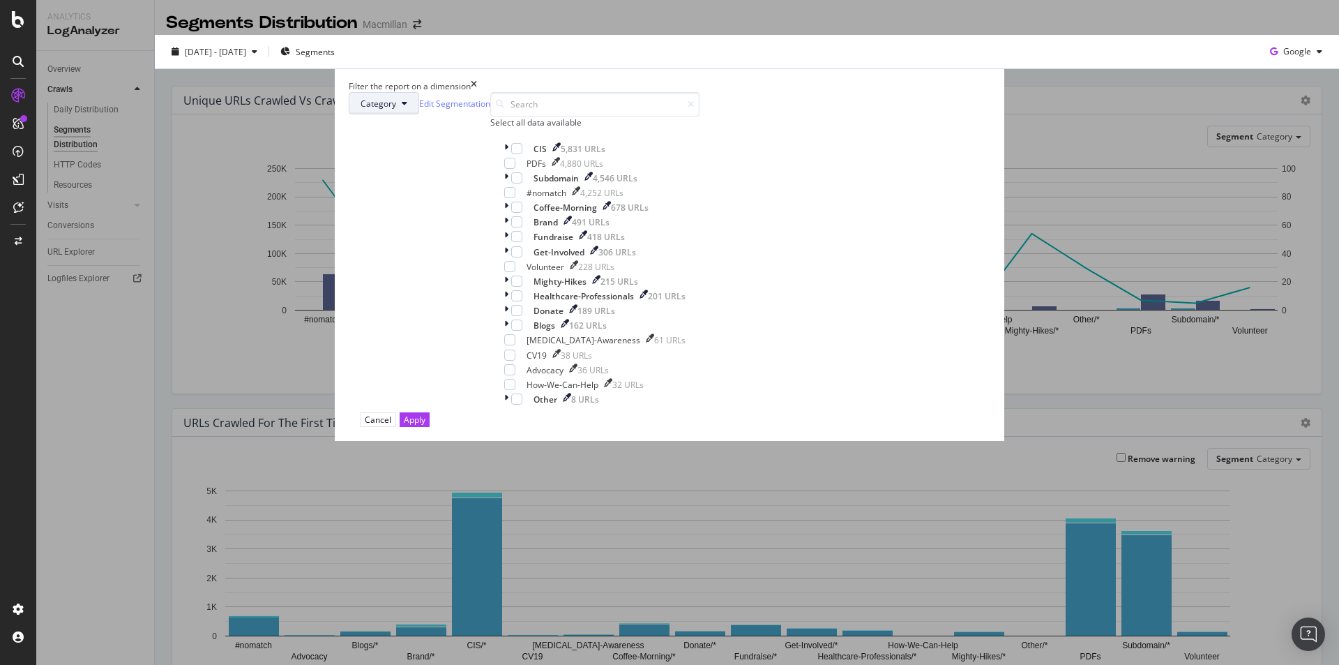
click at [407, 107] on icon "modal" at bounding box center [405, 103] width 6 height 8
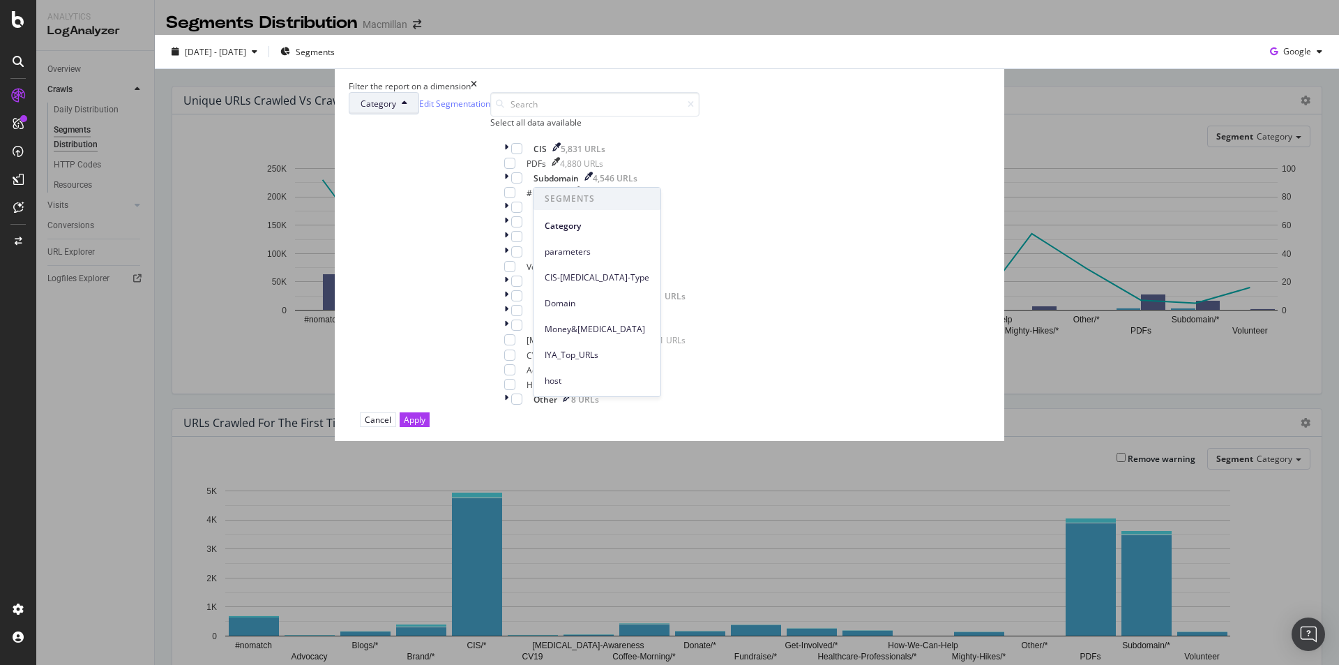
click at [407, 107] on icon "modal" at bounding box center [405, 103] width 6 height 8
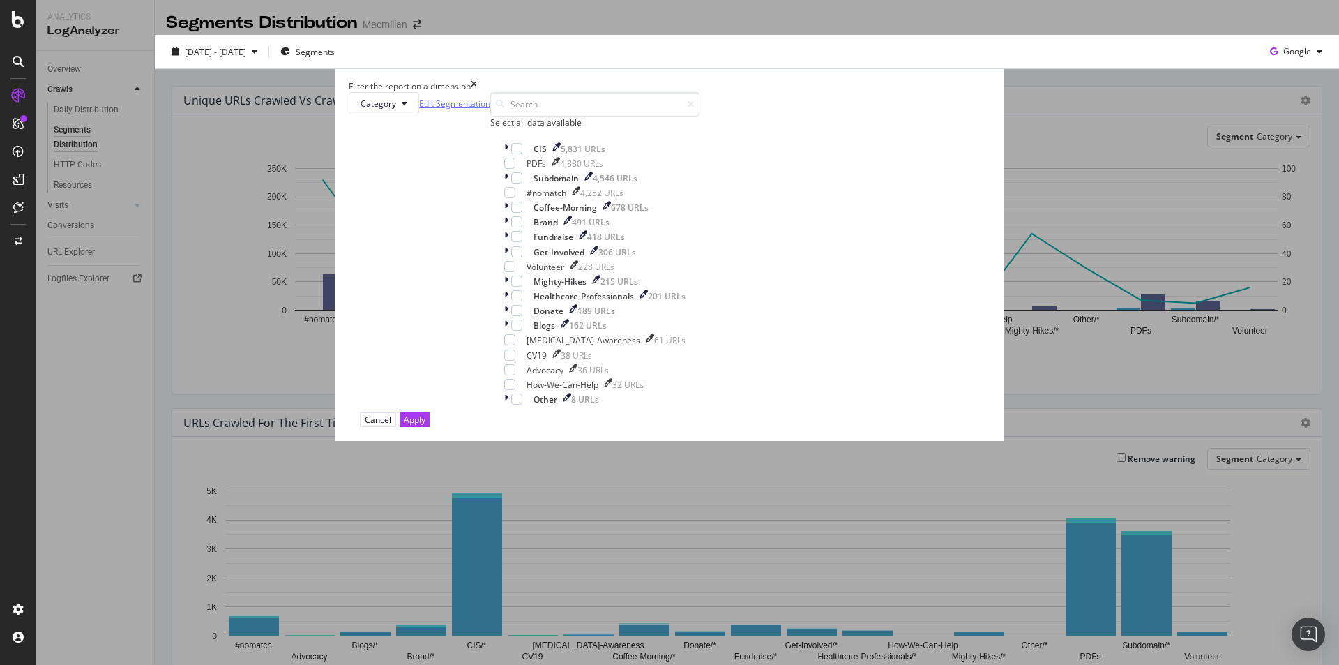
click at [490, 111] on link "Edit Segmentation" at bounding box center [454, 103] width 71 height 15
click at [477, 92] on icon "times" at bounding box center [474, 86] width 6 height 12
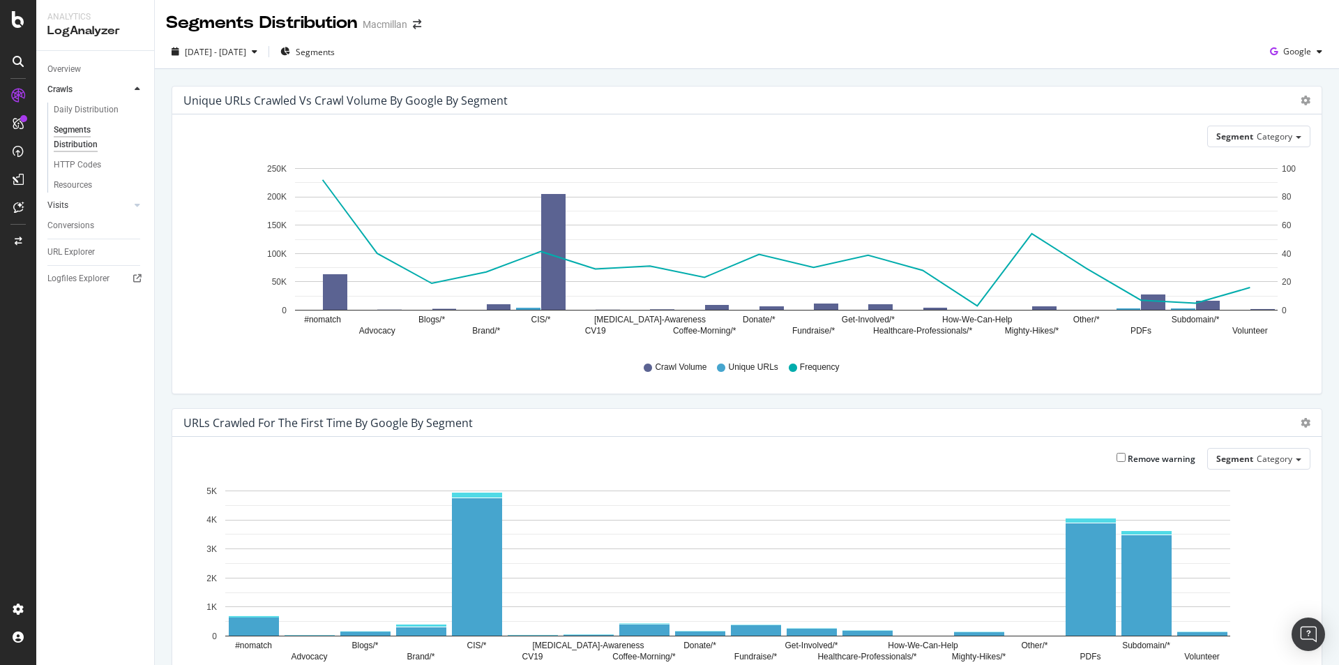
click at [115, 205] on link "Visits" at bounding box center [88, 205] width 83 height 15
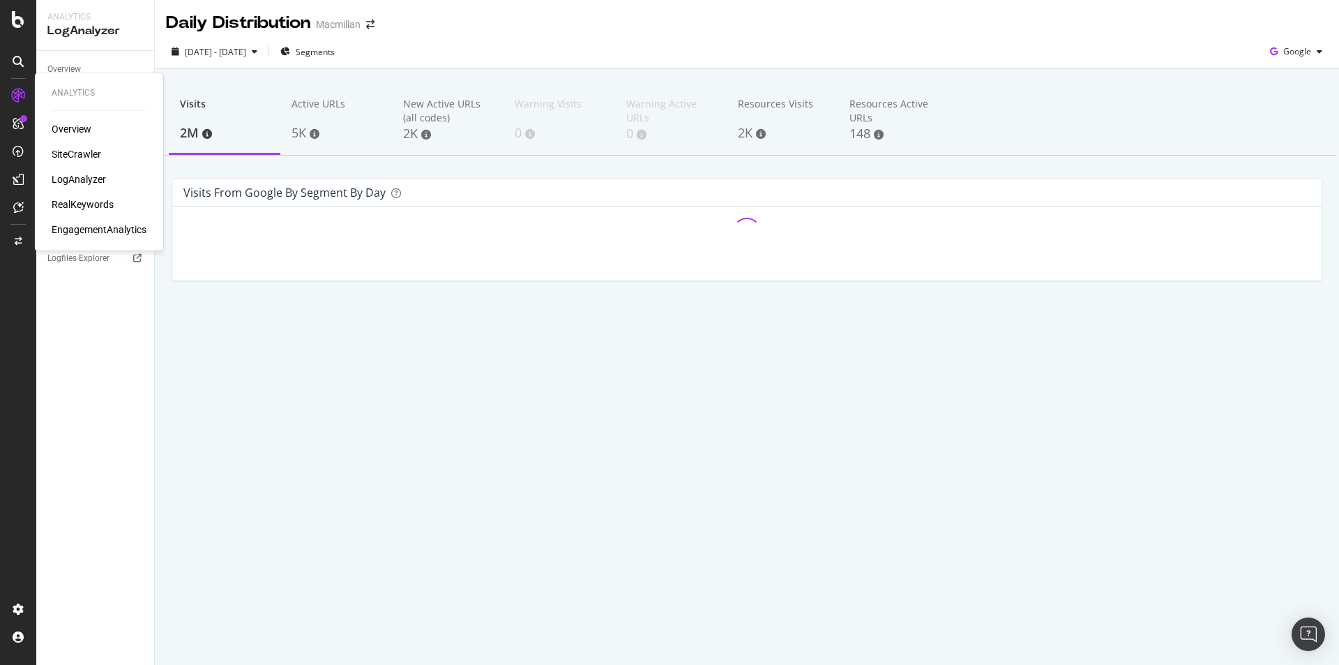
click at [74, 179] on div "LogAnalyzer" at bounding box center [79, 179] width 54 height 14
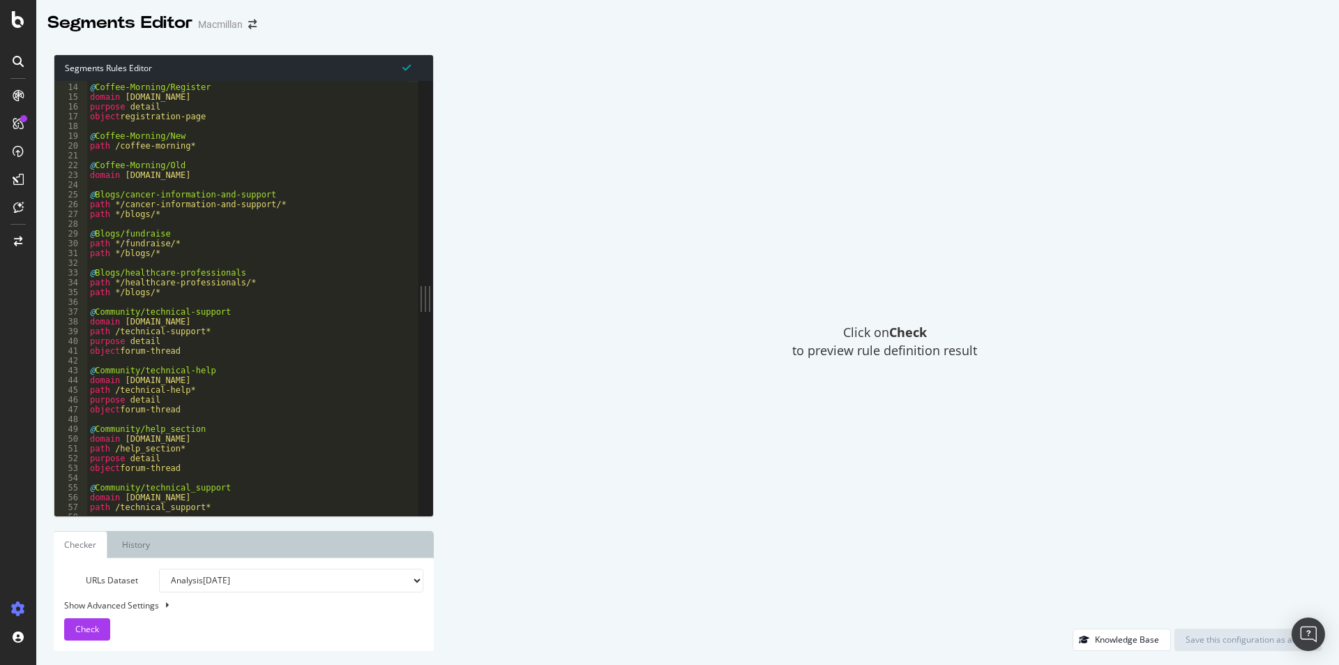
scroll to position [104, 0]
